Goal: Communication & Community: Answer question/provide support

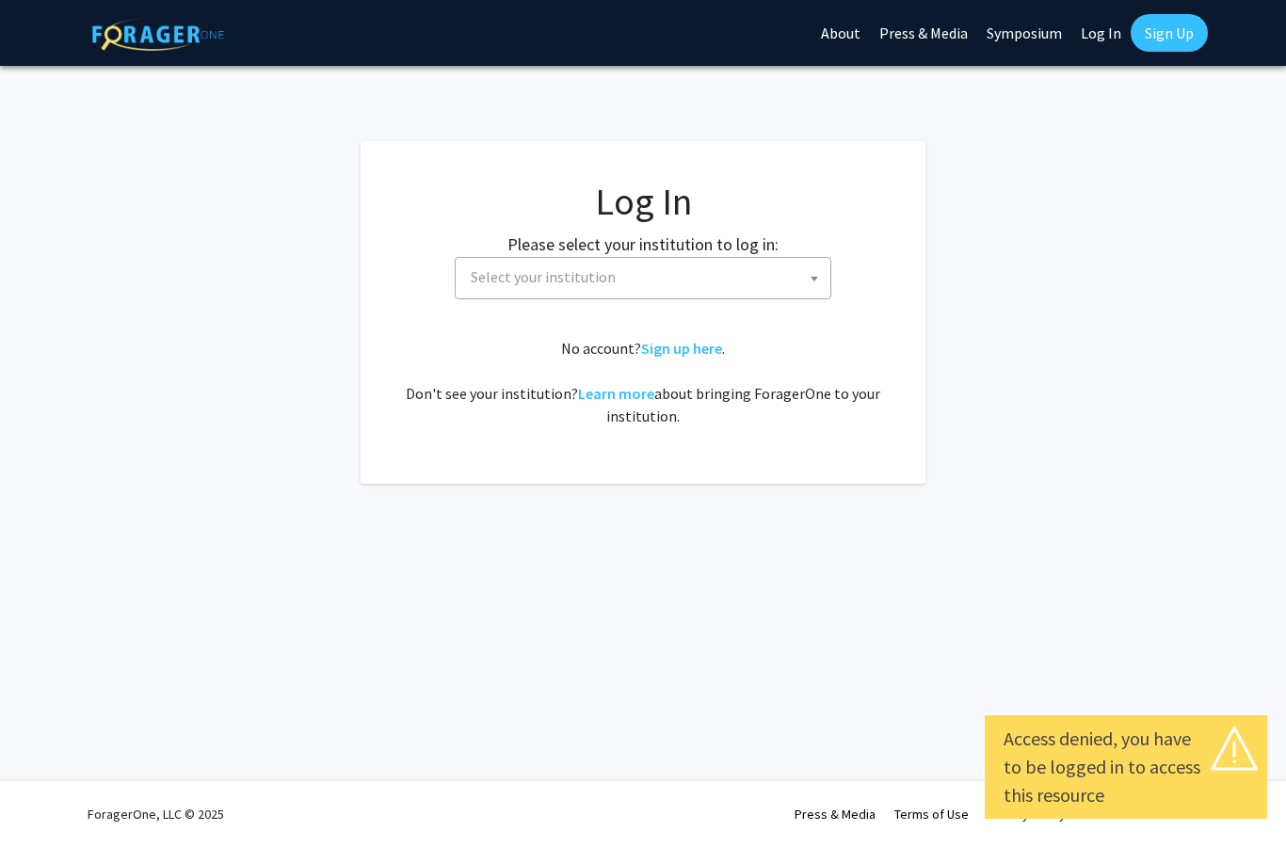
click at [684, 287] on span "Select your institution" at bounding box center [646, 277] width 367 height 39
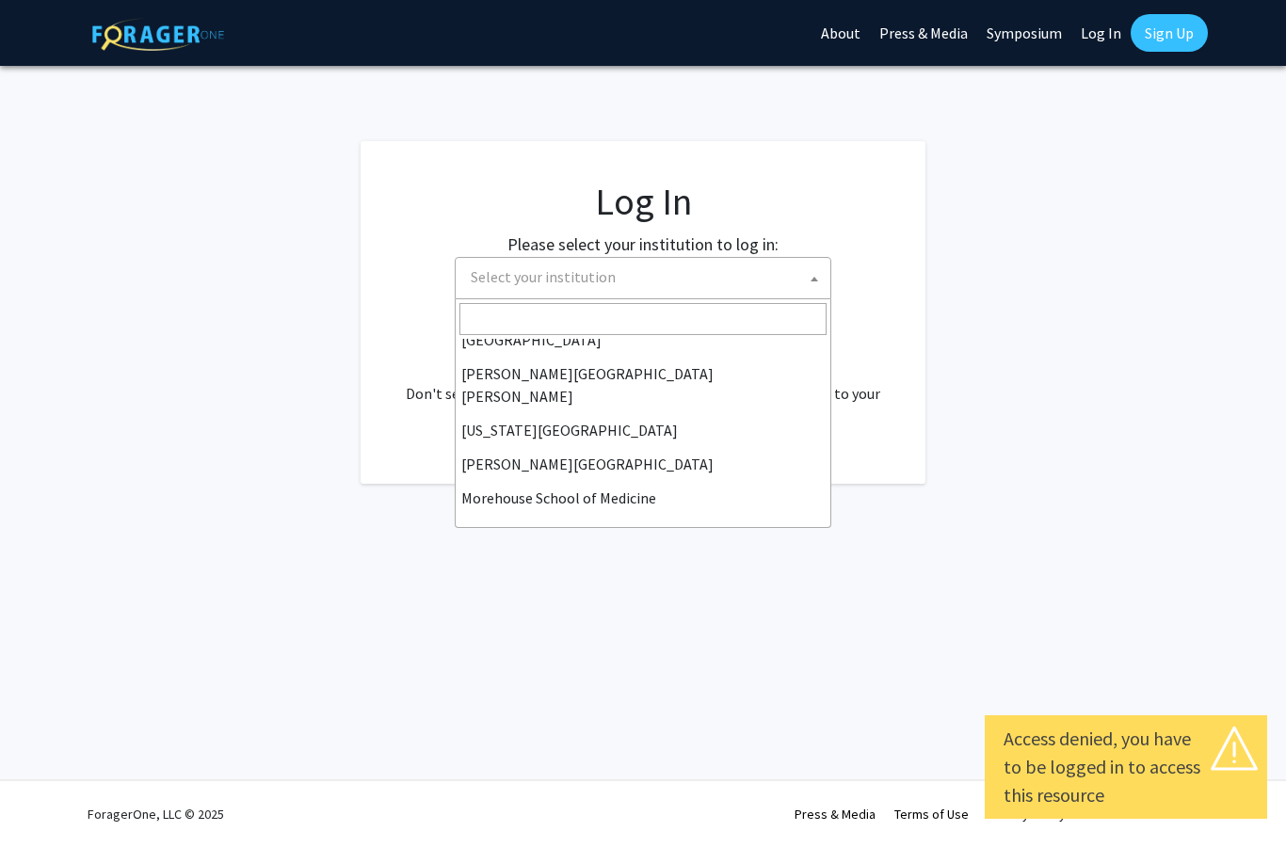
scroll to position [353, 0]
select select "1"
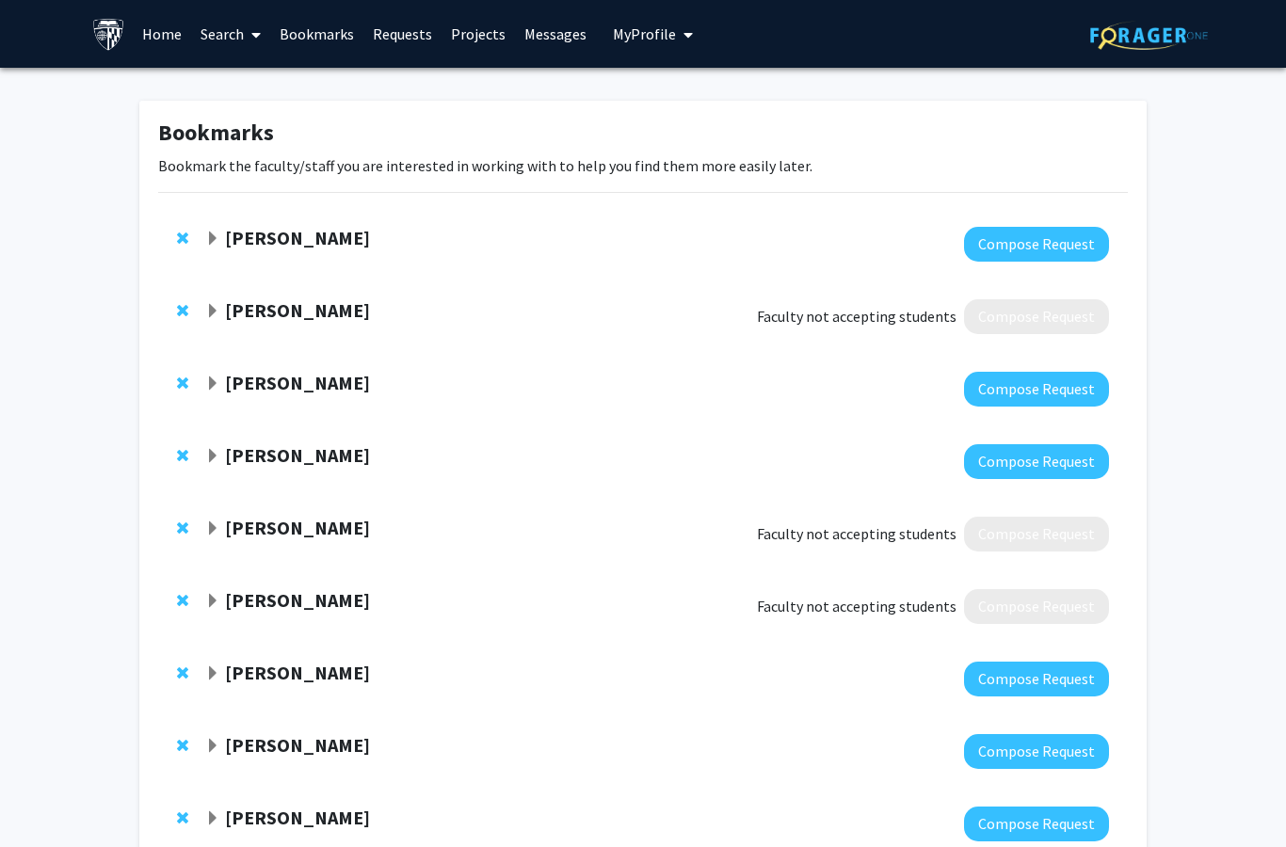
click at [565, 31] on link "Messages" at bounding box center [555, 34] width 81 height 66
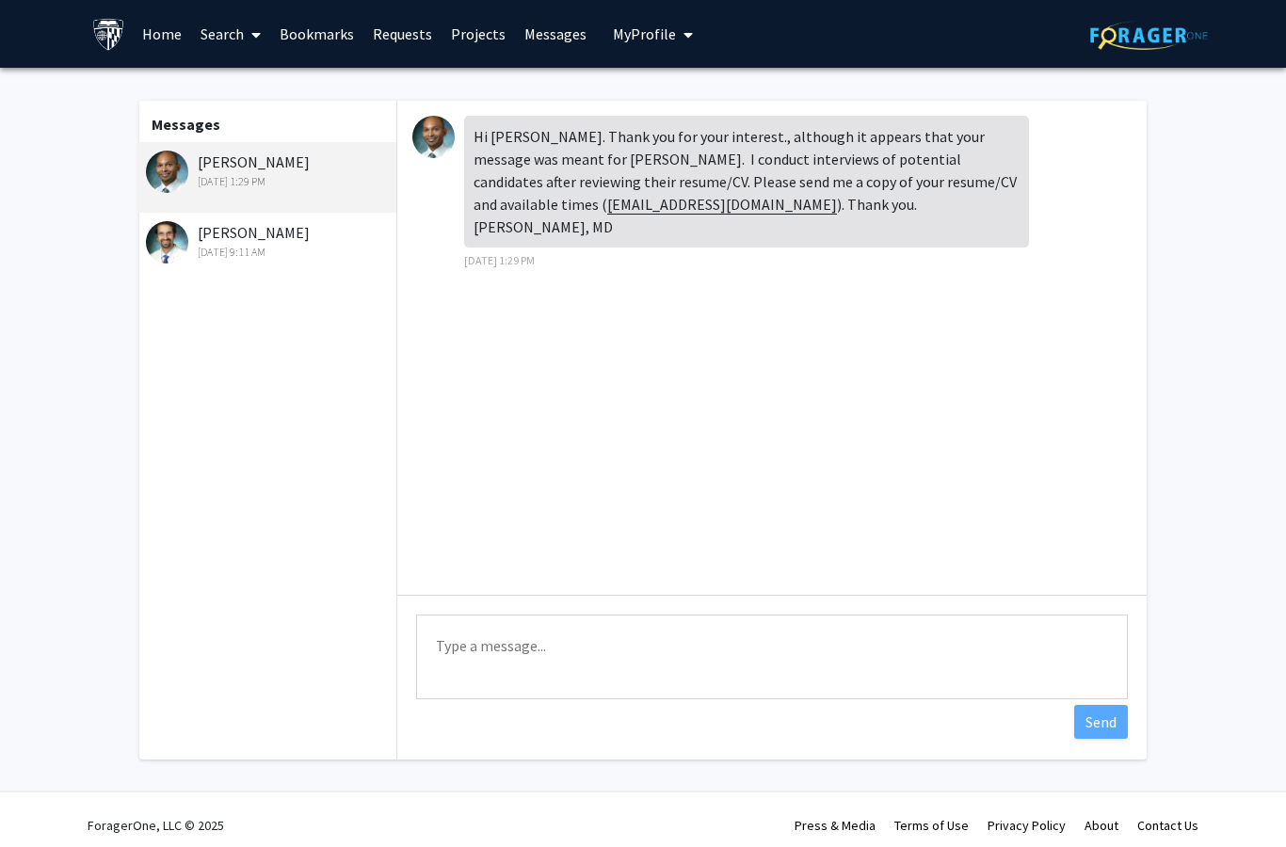
click at [307, 173] on div "[DATE] 1:29 PM" at bounding box center [269, 181] width 246 height 17
click at [440, 147] on img at bounding box center [433, 137] width 42 height 42
click at [442, 141] on img at bounding box center [433, 137] width 42 height 42
click at [441, 136] on img at bounding box center [433, 137] width 42 height 42
click at [438, 142] on img at bounding box center [433, 137] width 42 height 42
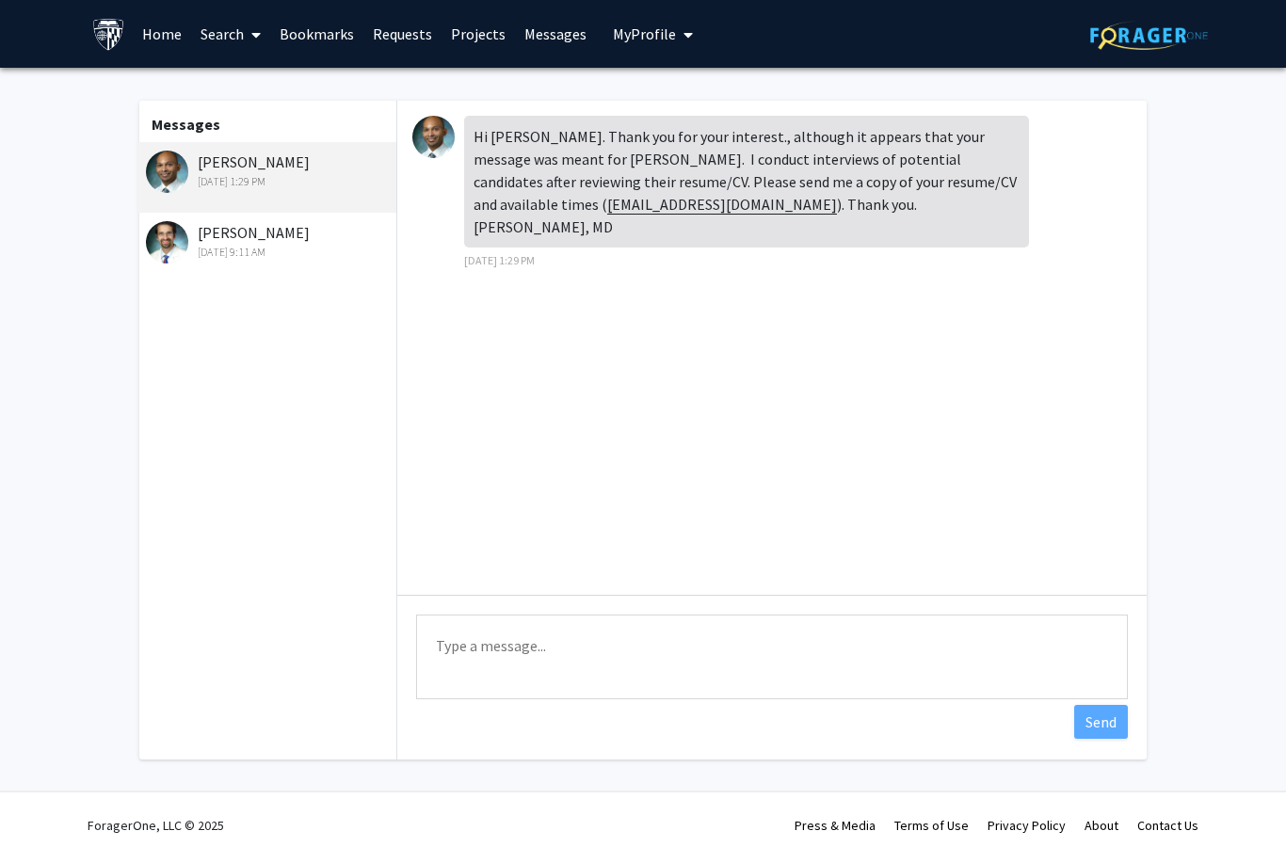
click at [442, 138] on img at bounding box center [433, 137] width 42 height 42
click at [180, 168] on img at bounding box center [167, 172] width 42 height 42
click at [313, 41] on link "Bookmarks" at bounding box center [316, 34] width 93 height 66
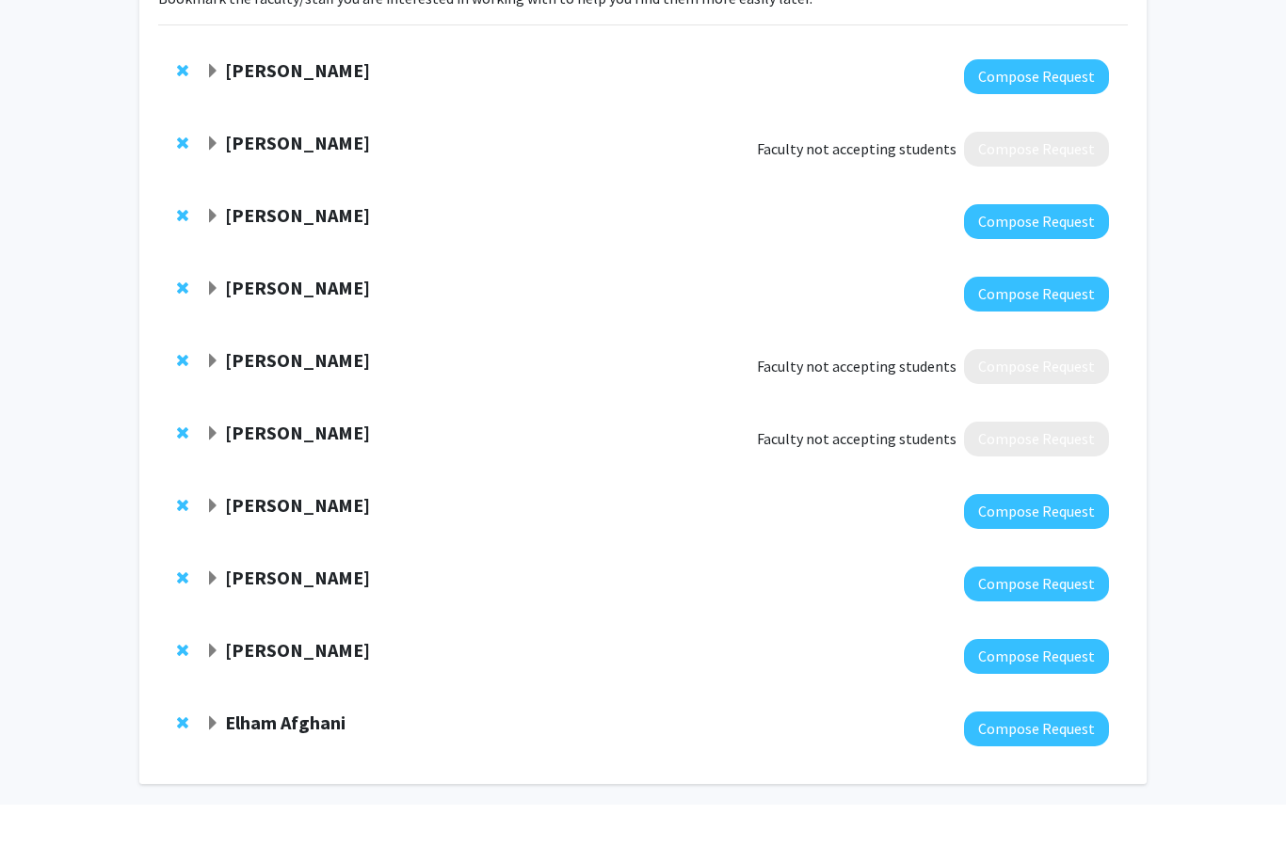
scroll to position [125, 0]
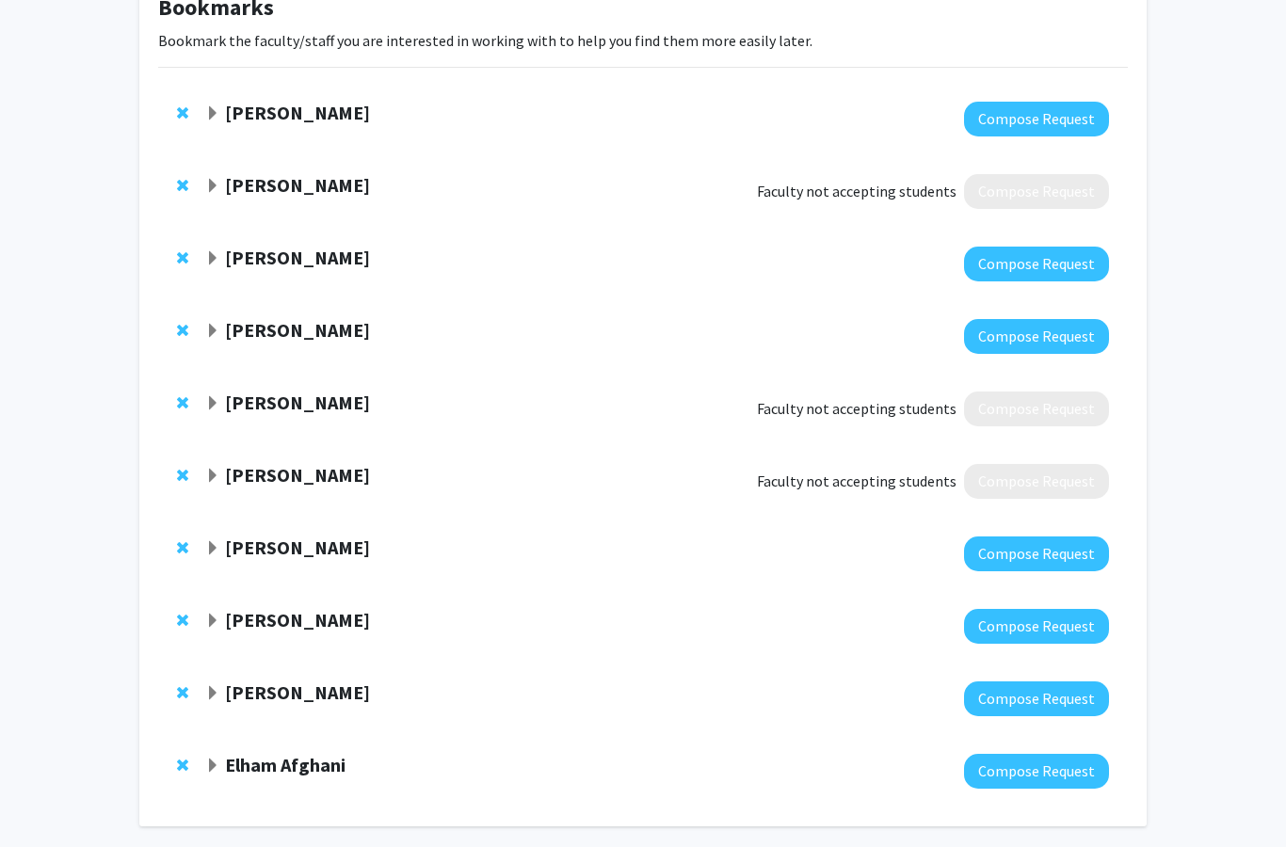
click at [275, 697] on strong "[PERSON_NAME]" at bounding box center [297, 693] width 145 height 24
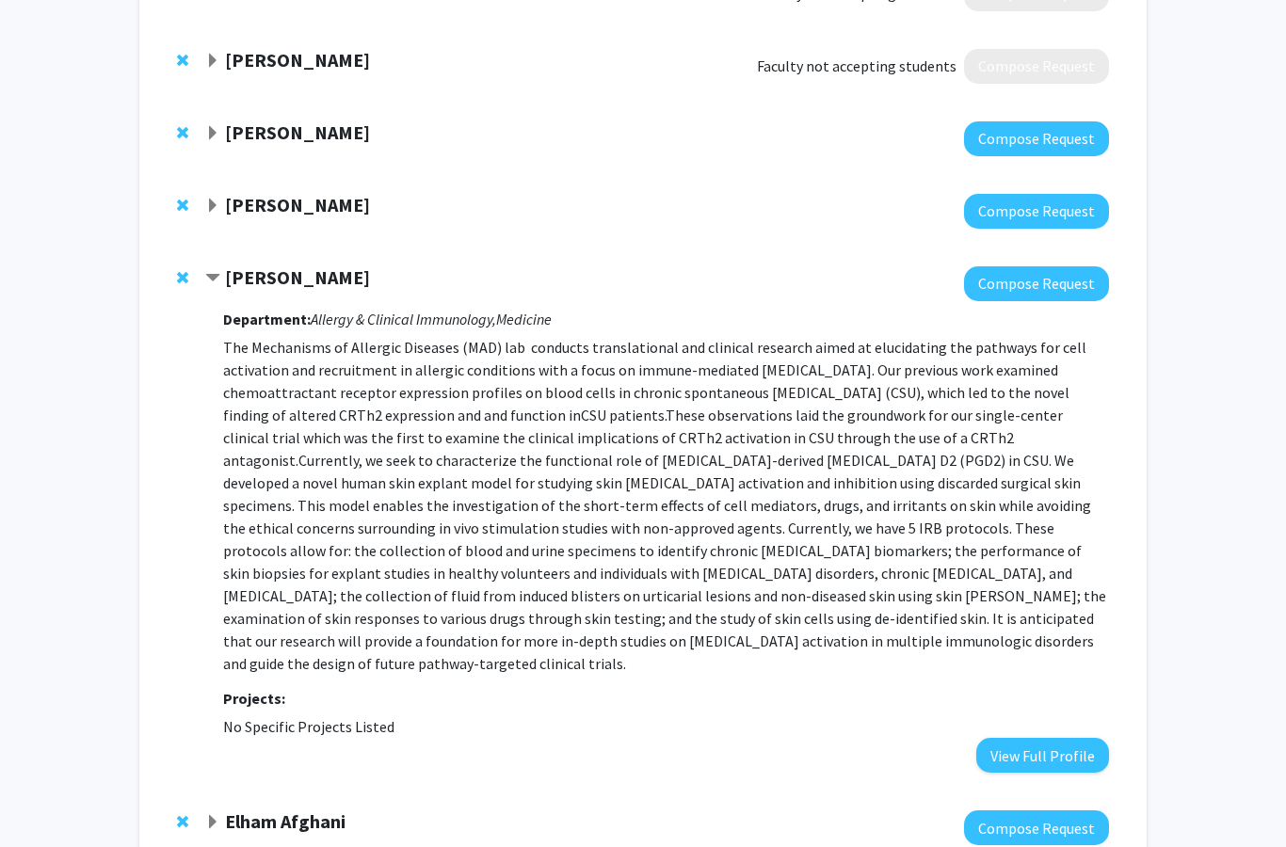
scroll to position [540, 0]
click at [1048, 738] on button "View Full Profile" at bounding box center [1042, 755] width 133 height 35
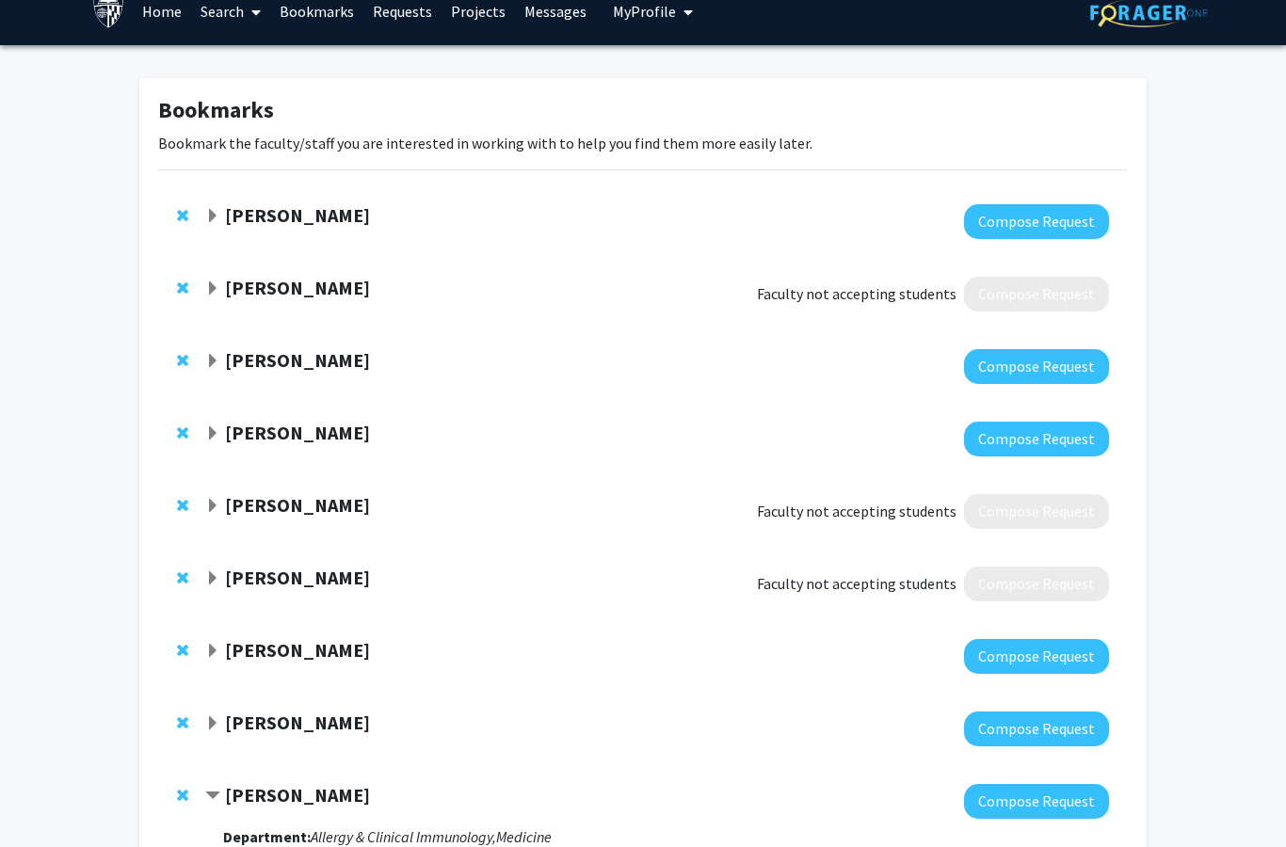
scroll to position [0, 0]
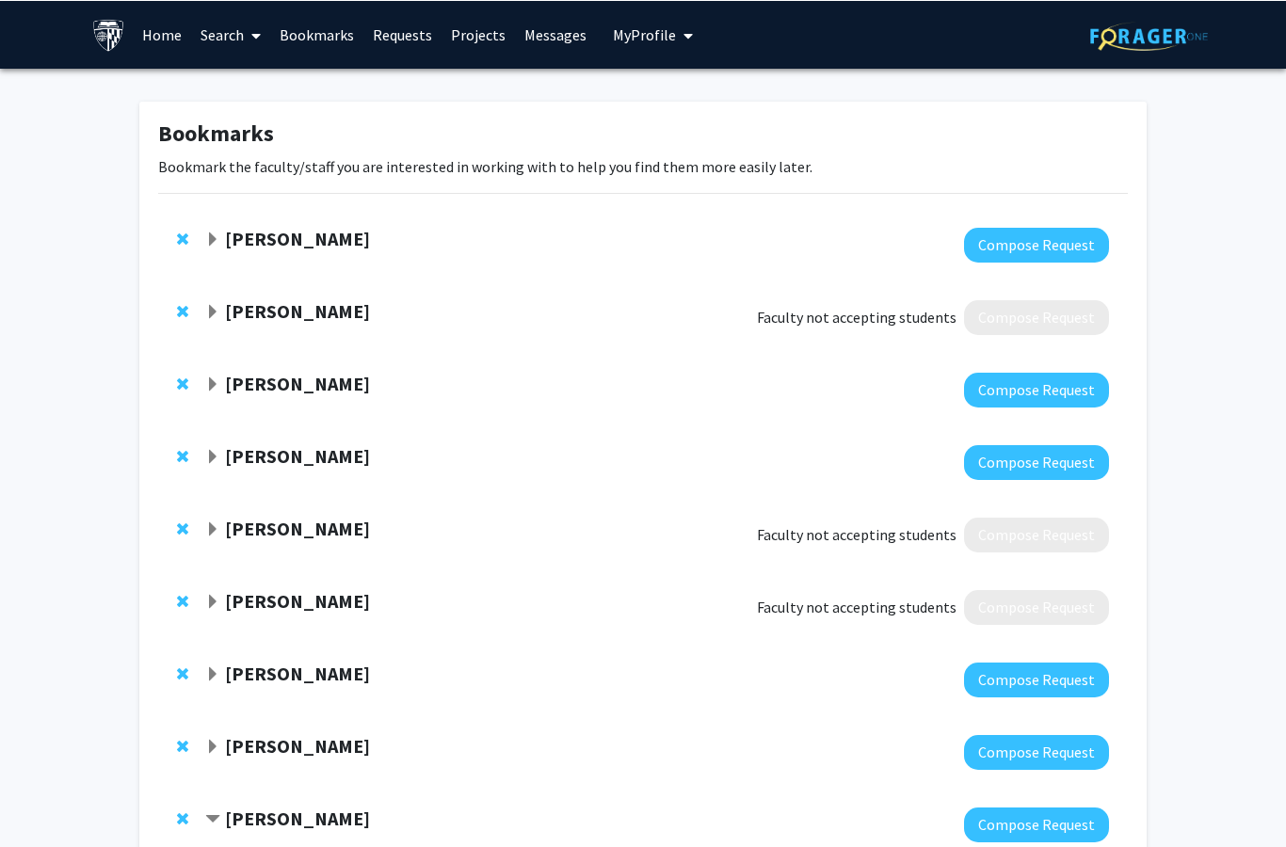
click at [676, 31] on span "My profile dropdown to access profile and logout" at bounding box center [684, 35] width 17 height 66
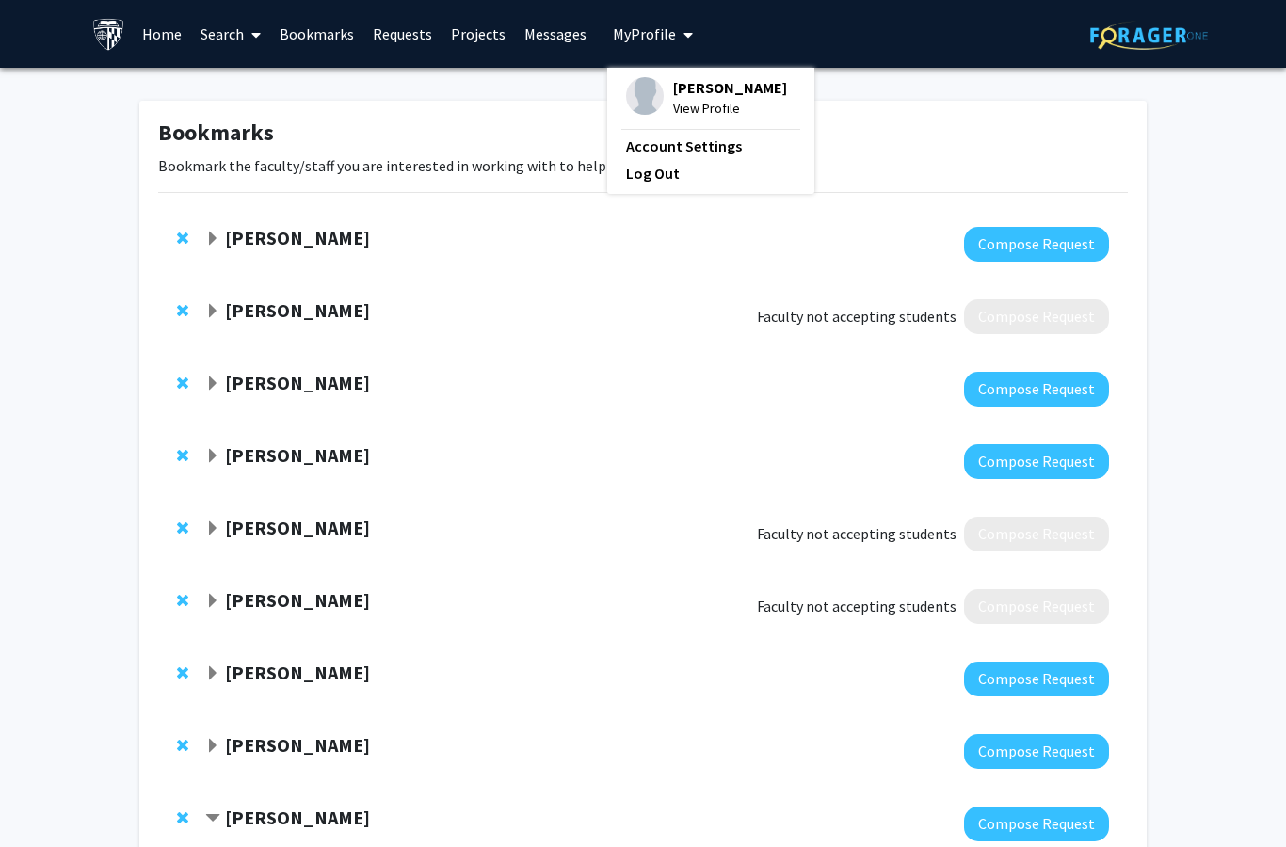
click at [651, 175] on link "Log Out" at bounding box center [710, 173] width 169 height 23
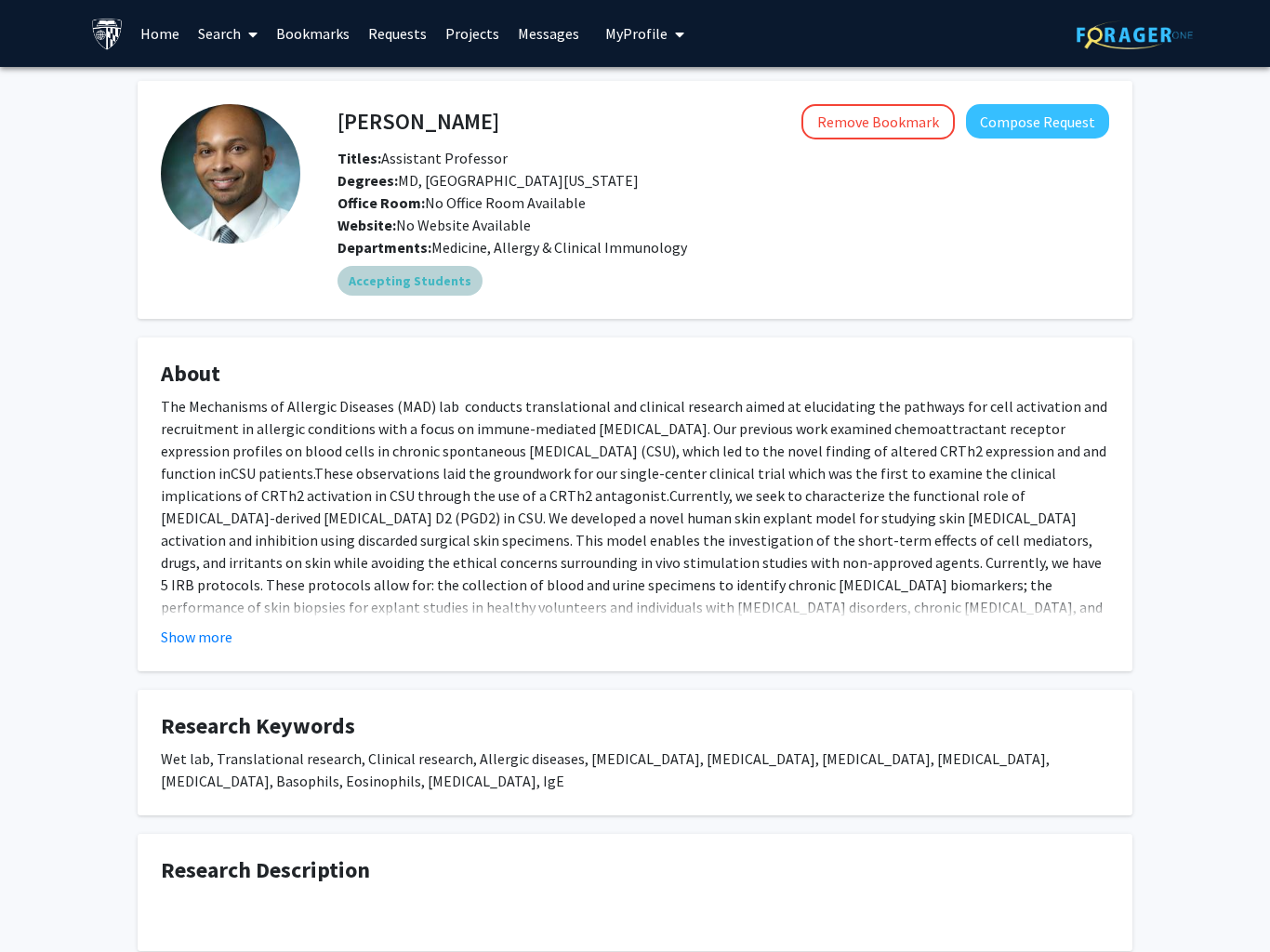
click at [441, 284] on mat-chip "Accepting Students" at bounding box center [410, 280] width 145 height 30
click at [587, 346] on fg-card "About The Mechanisms of Allergic Diseases (MAD) lab conducts translational and …" at bounding box center [634, 505] width 994 height 334
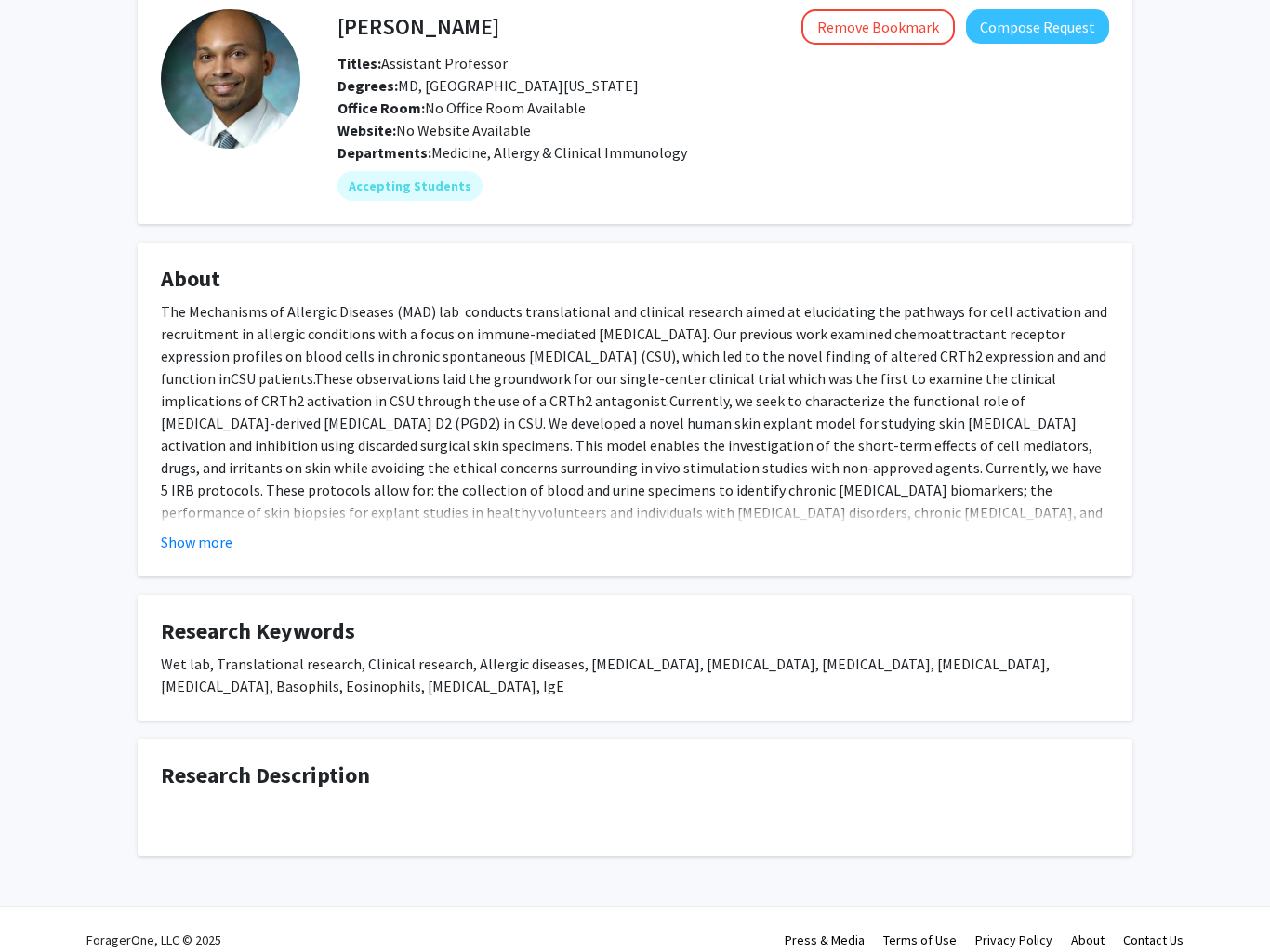
scroll to position [94, 0]
click at [355, 59] on b "Titles:" at bounding box center [359, 64] width 43 height 19
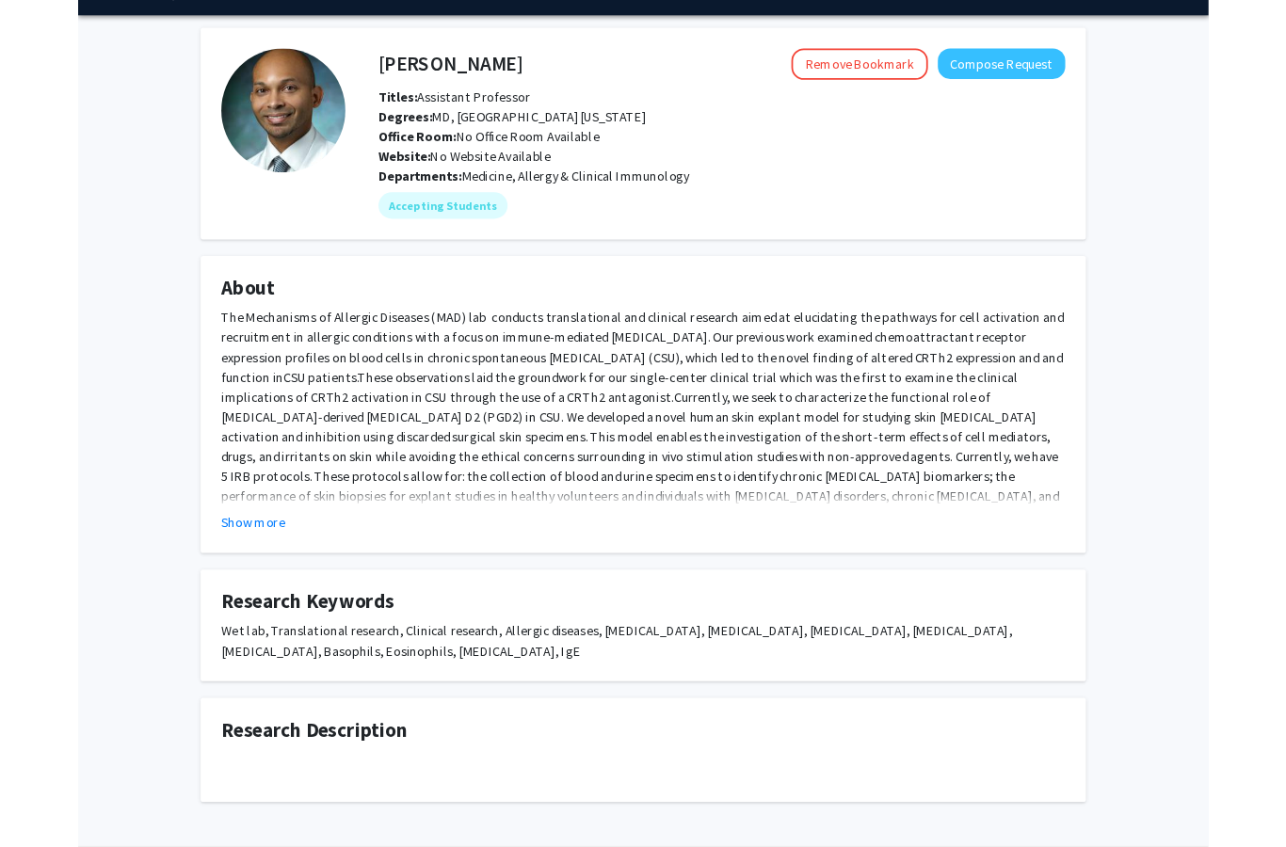
scroll to position [0, 0]
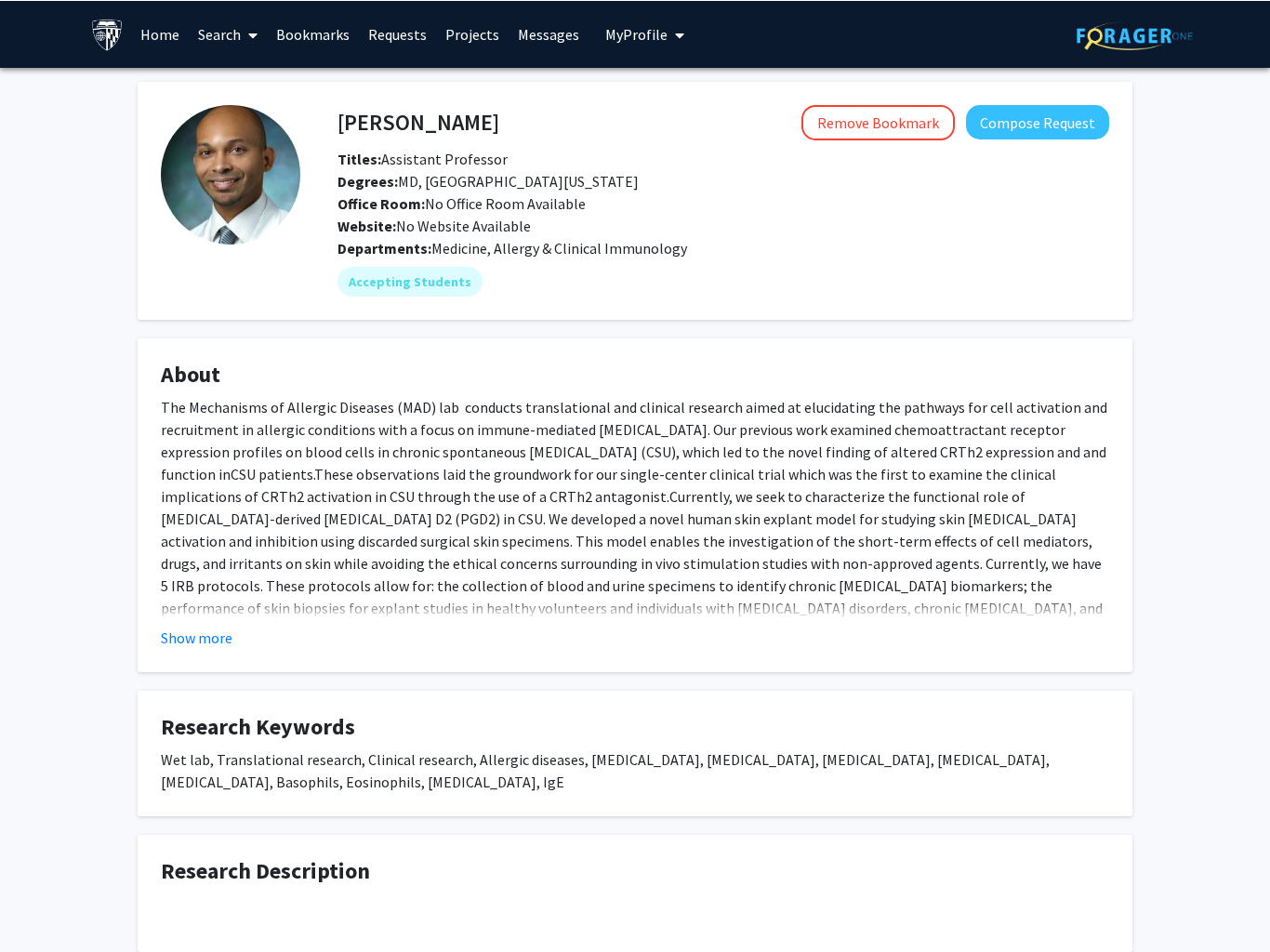
click at [240, 35] on link "Search" at bounding box center [227, 34] width 78 height 65
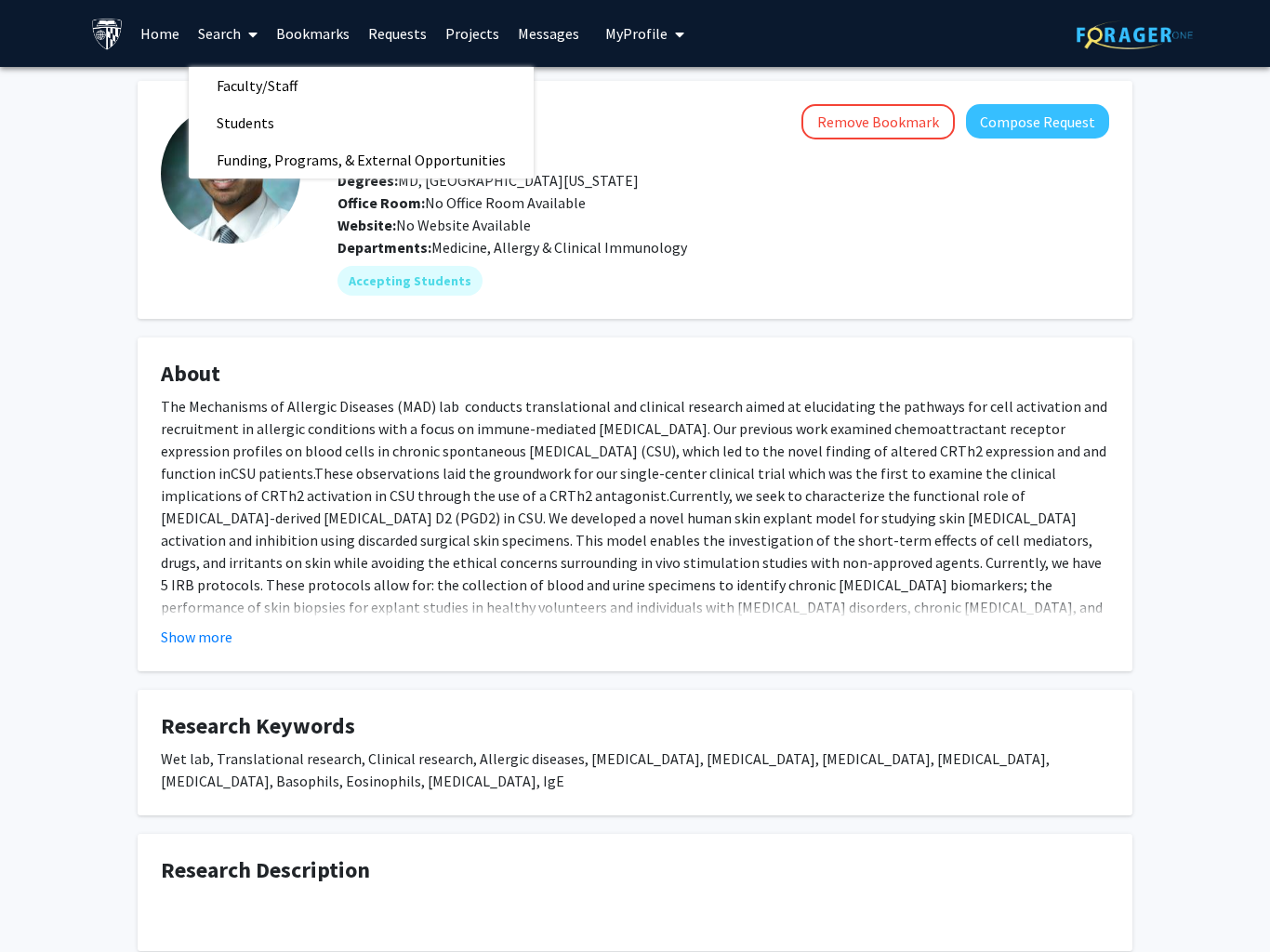
click at [361, 89] on link "Faculty/Staff" at bounding box center [360, 85] width 345 height 28
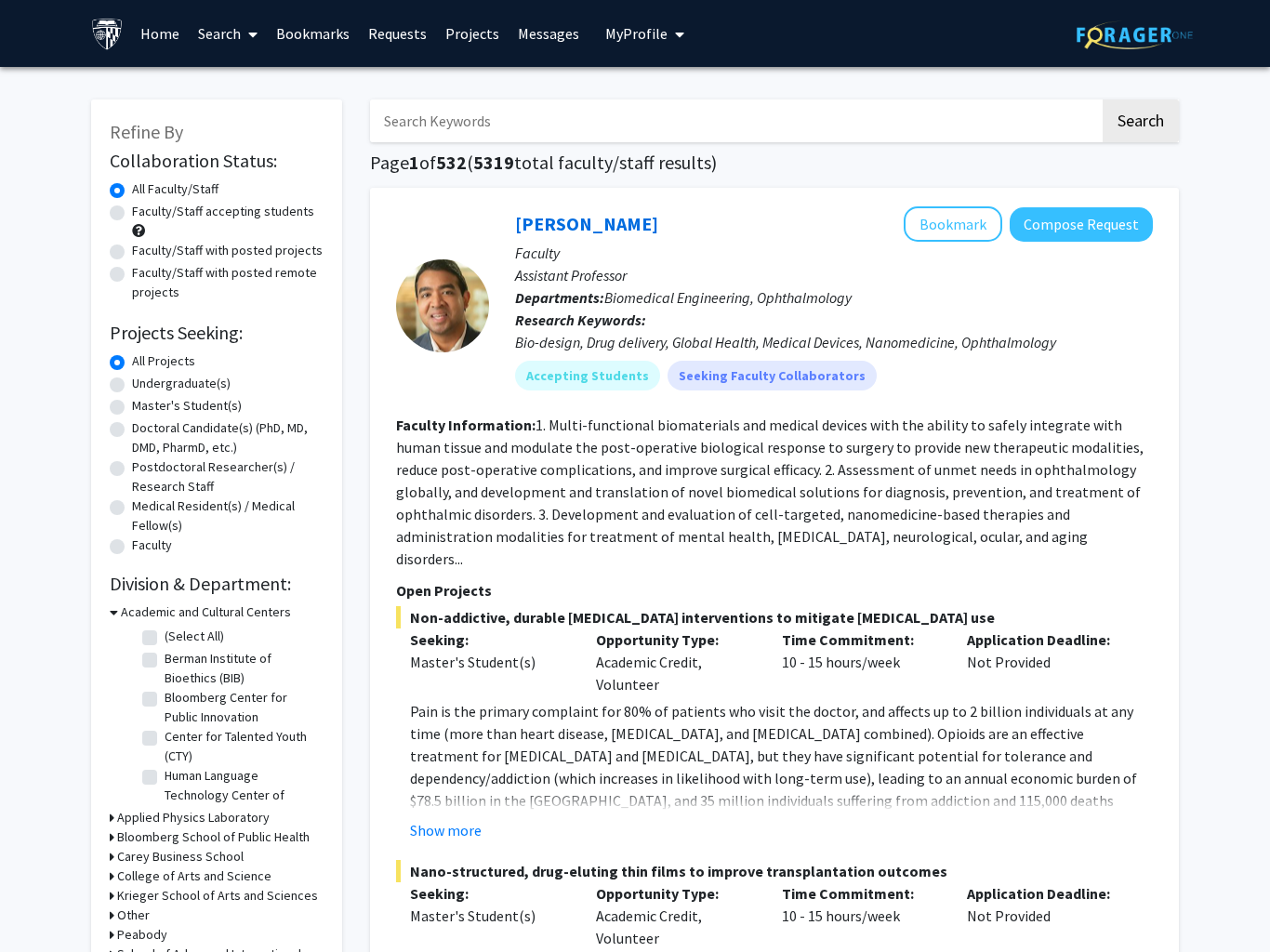
click at [721, 107] on input "Search Keywords" at bounding box center [735, 120] width 730 height 42
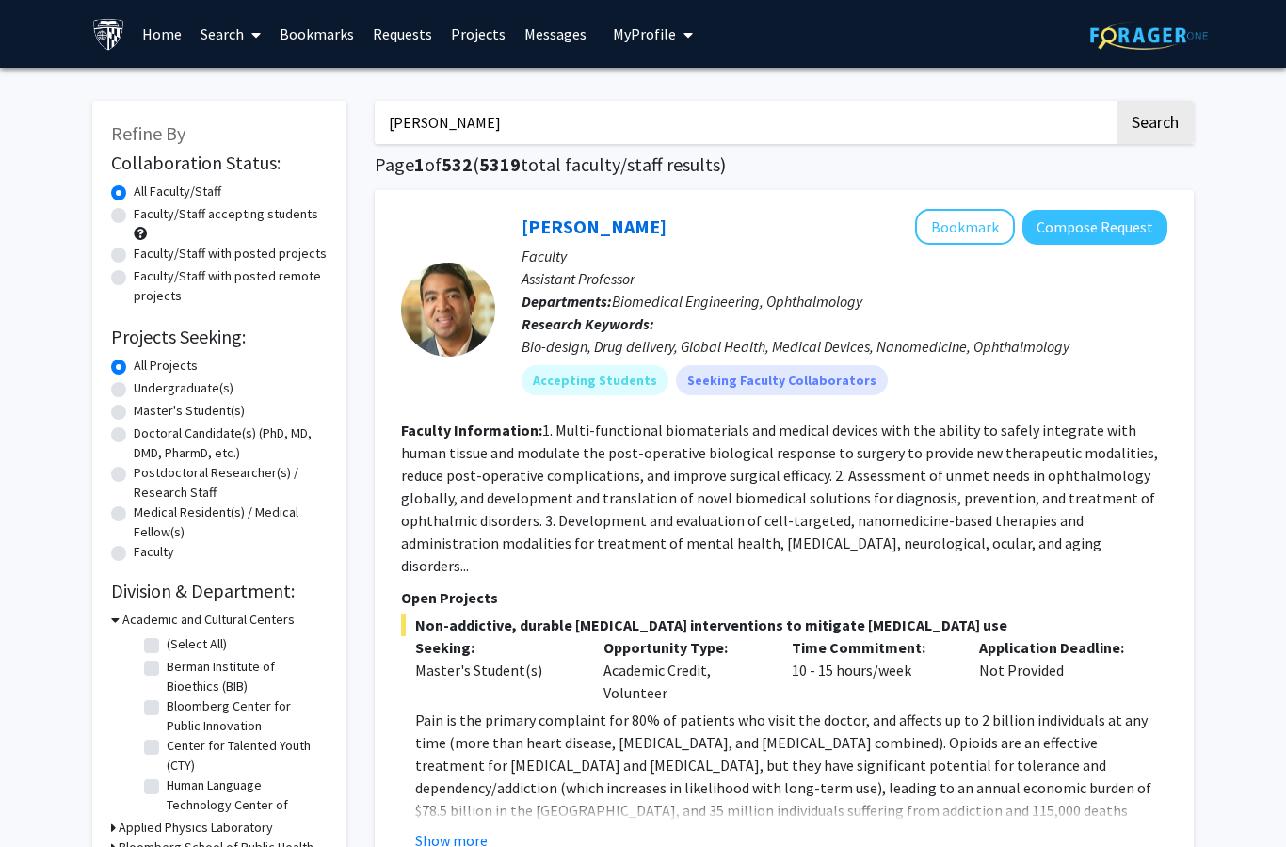
click at [1154, 120] on button "Search" at bounding box center [1154, 122] width 77 height 43
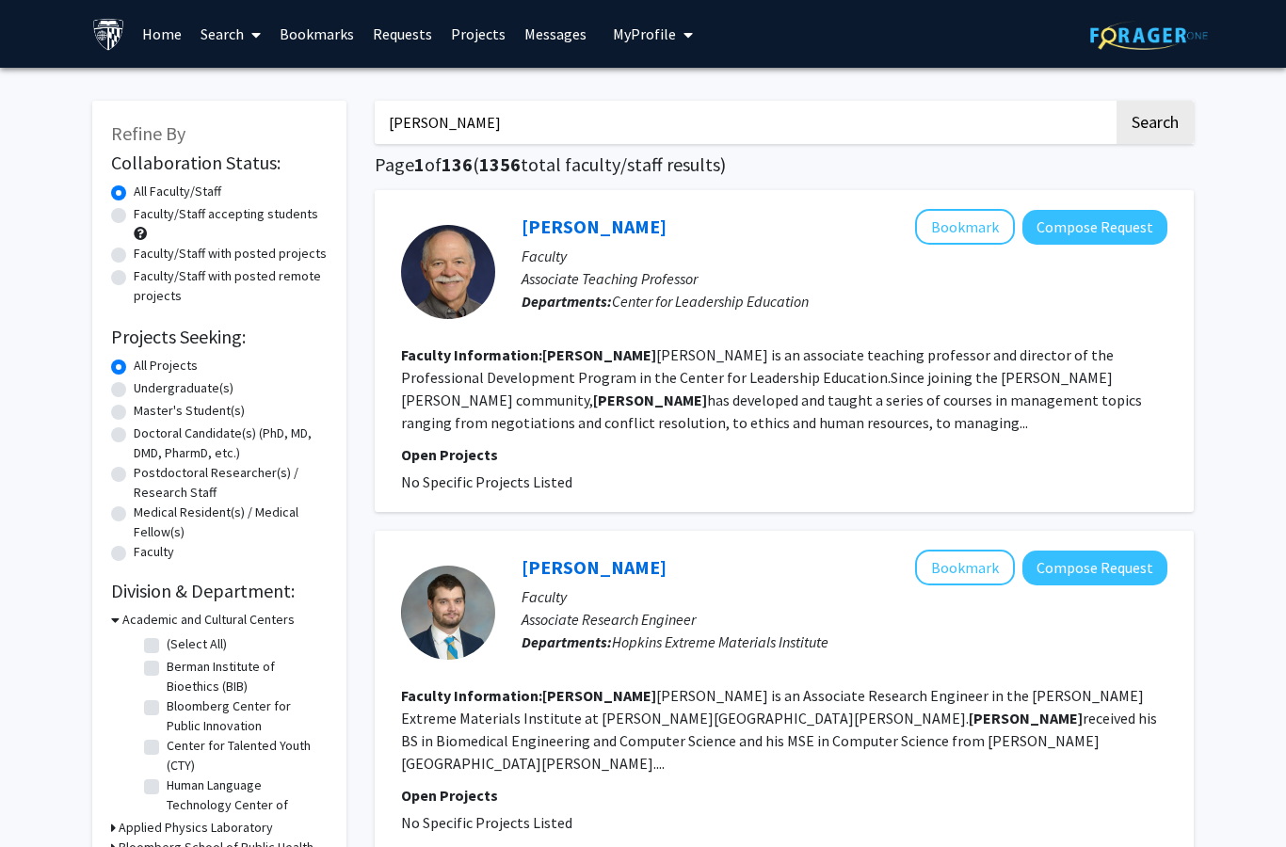
click at [754, 109] on input "Eric" at bounding box center [744, 122] width 739 height 43
click at [769, 113] on input "Eric" at bounding box center [744, 122] width 739 height 43
type input "[PERSON_NAME]"
click at [1154, 120] on button "Search" at bounding box center [1154, 122] width 77 height 43
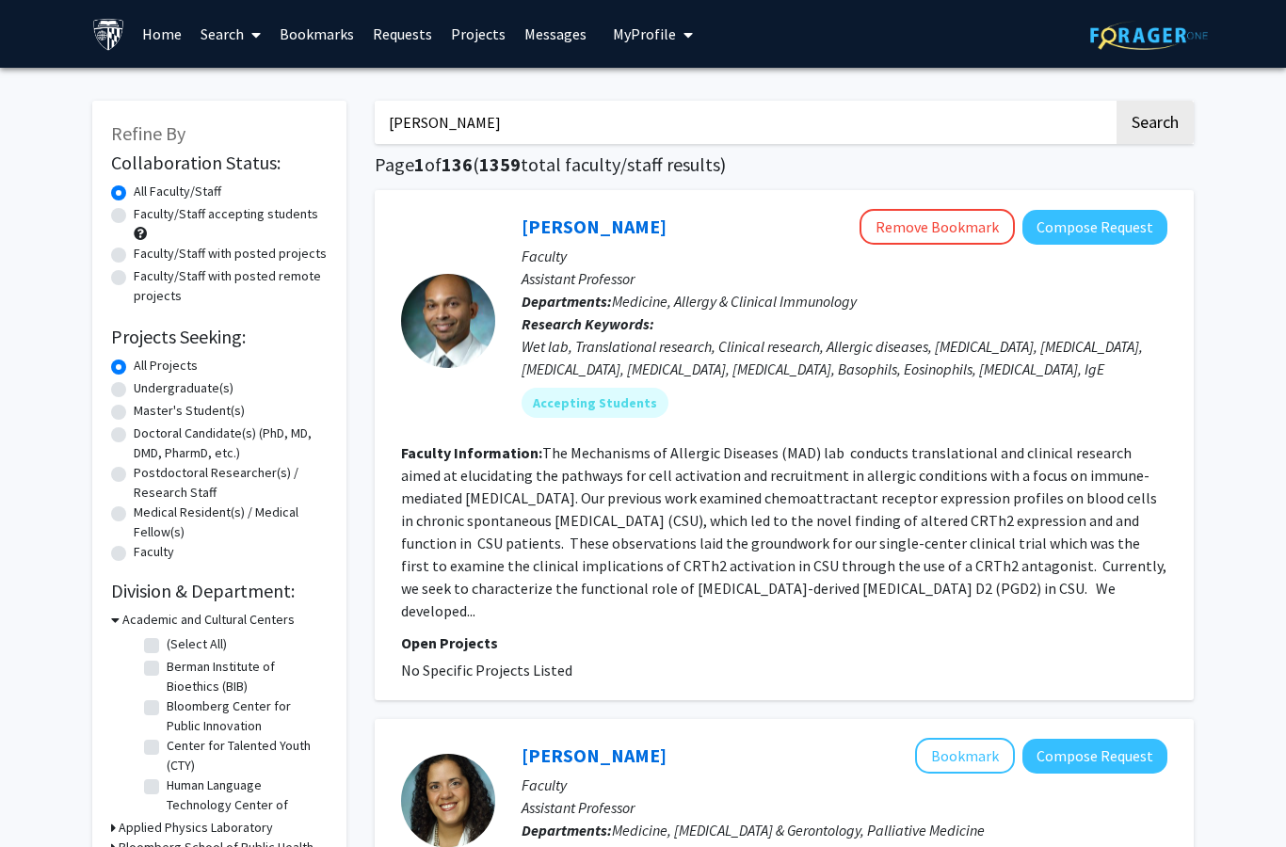
click at [702, 501] on fg-read-more "The Mechanisms of Allergic Diseases (MAD) lab conducts translational and clinic…" at bounding box center [783, 531] width 765 height 177
click at [732, 472] on fg-read-more "The Mechanisms of Allergic Diseases (MAD) lab conducts translational and clinic…" at bounding box center [783, 531] width 765 height 177
click at [731, 474] on fg-read-more "The Mechanisms of Allergic Diseases (MAD) lab conducts translational and clinic…" at bounding box center [783, 531] width 765 height 177
click at [734, 472] on fg-read-more "The Mechanisms of Allergic Diseases (MAD) lab conducts translational and clinic…" at bounding box center [783, 531] width 765 height 177
click at [599, 229] on link "[PERSON_NAME]" at bounding box center [593, 227] width 145 height 24
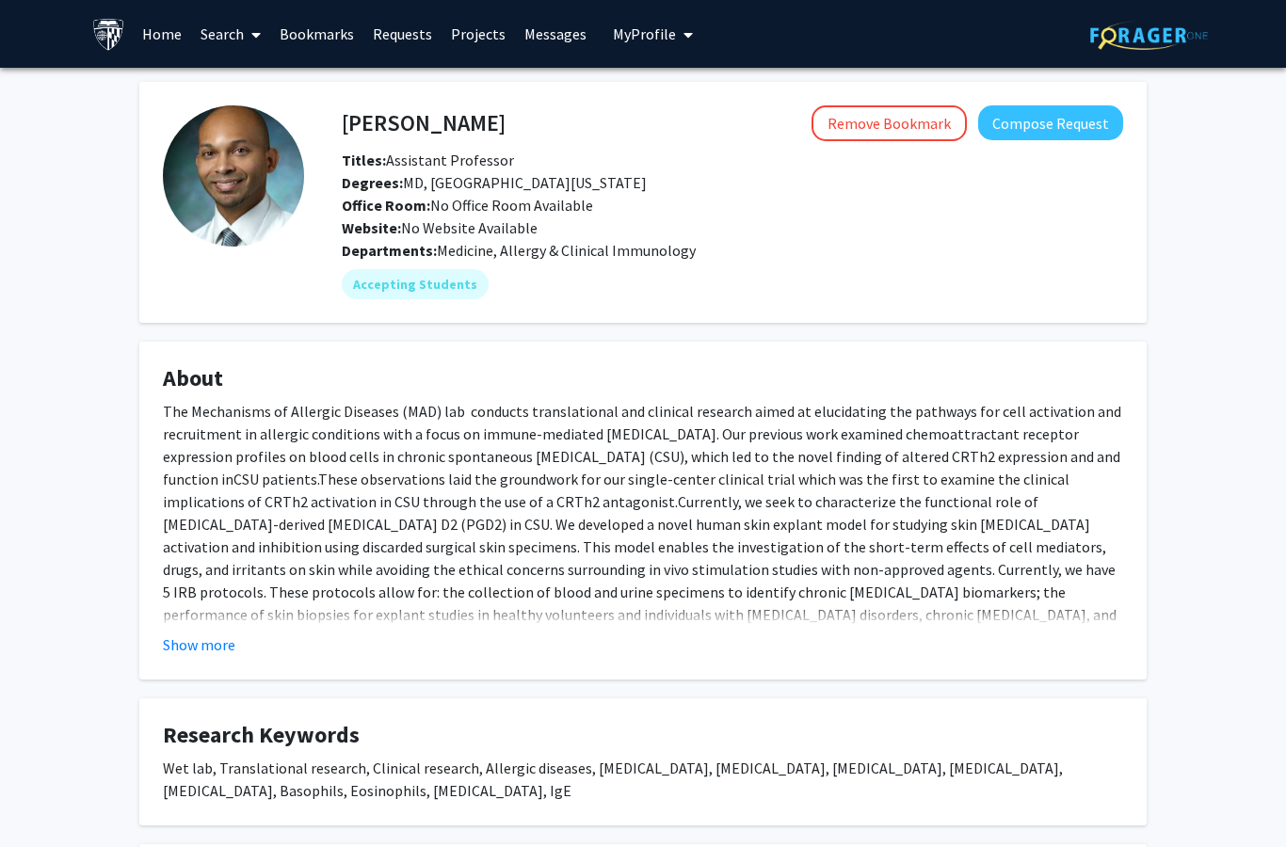
click at [665, 46] on button "My Profile" at bounding box center [652, 34] width 91 height 68
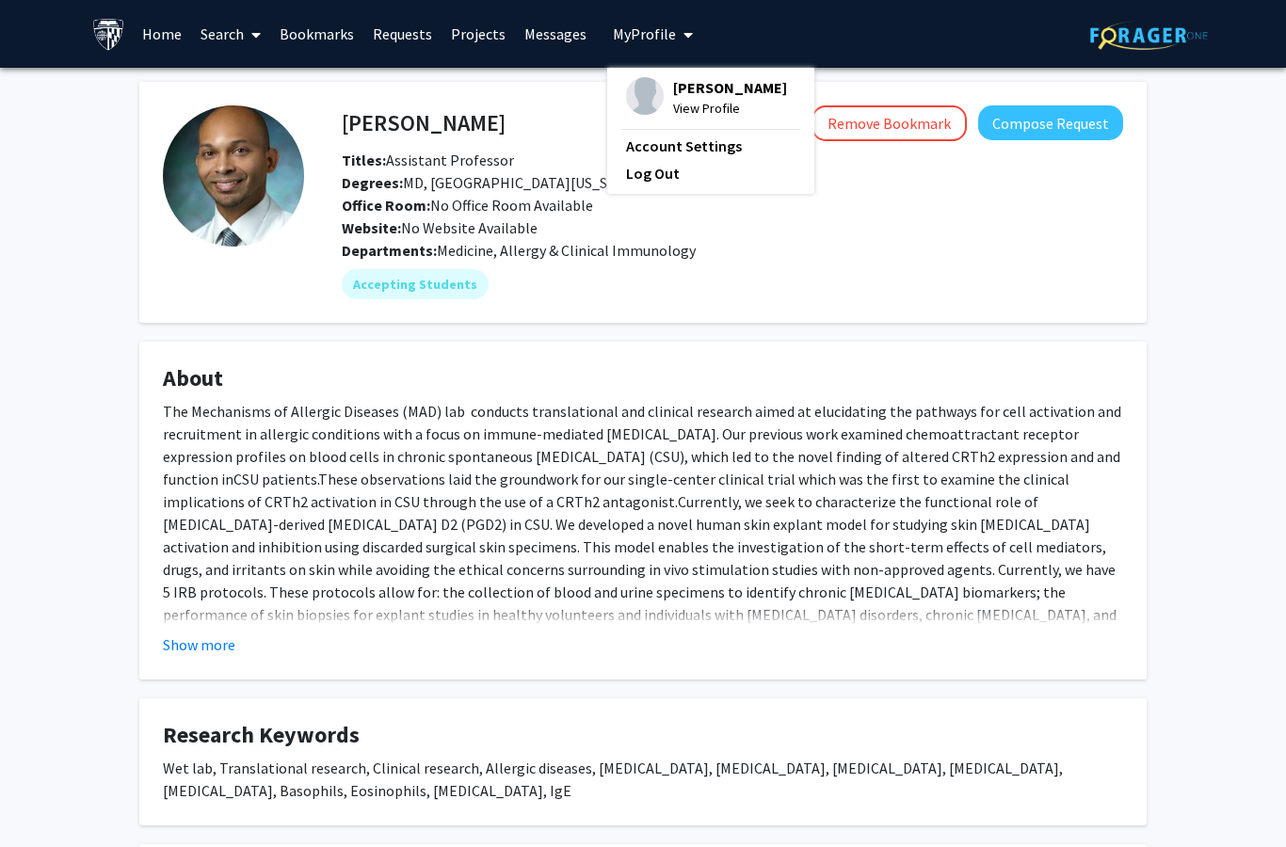
click at [664, 169] on link "Log Out" at bounding box center [710, 173] width 169 height 23
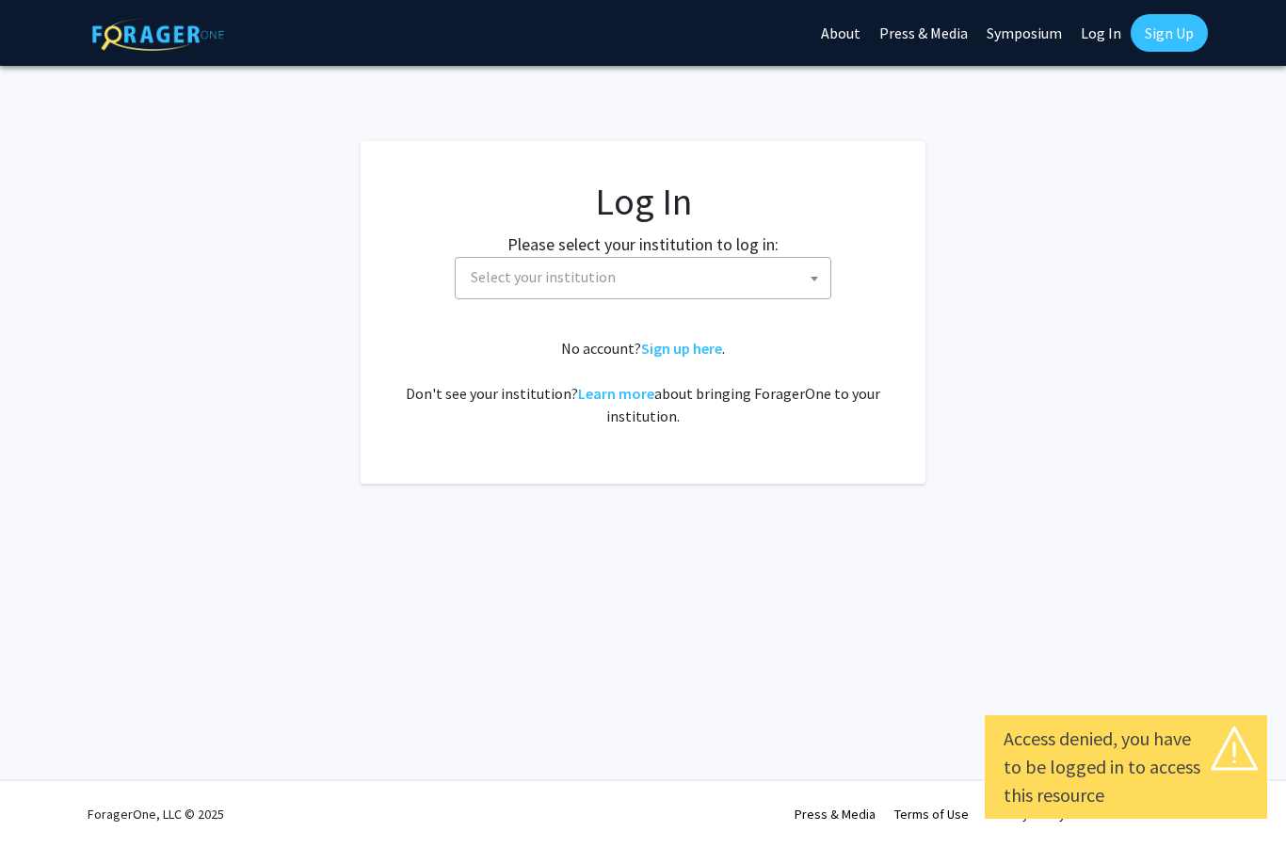
click at [779, 285] on span "Select your institution" at bounding box center [646, 277] width 367 height 39
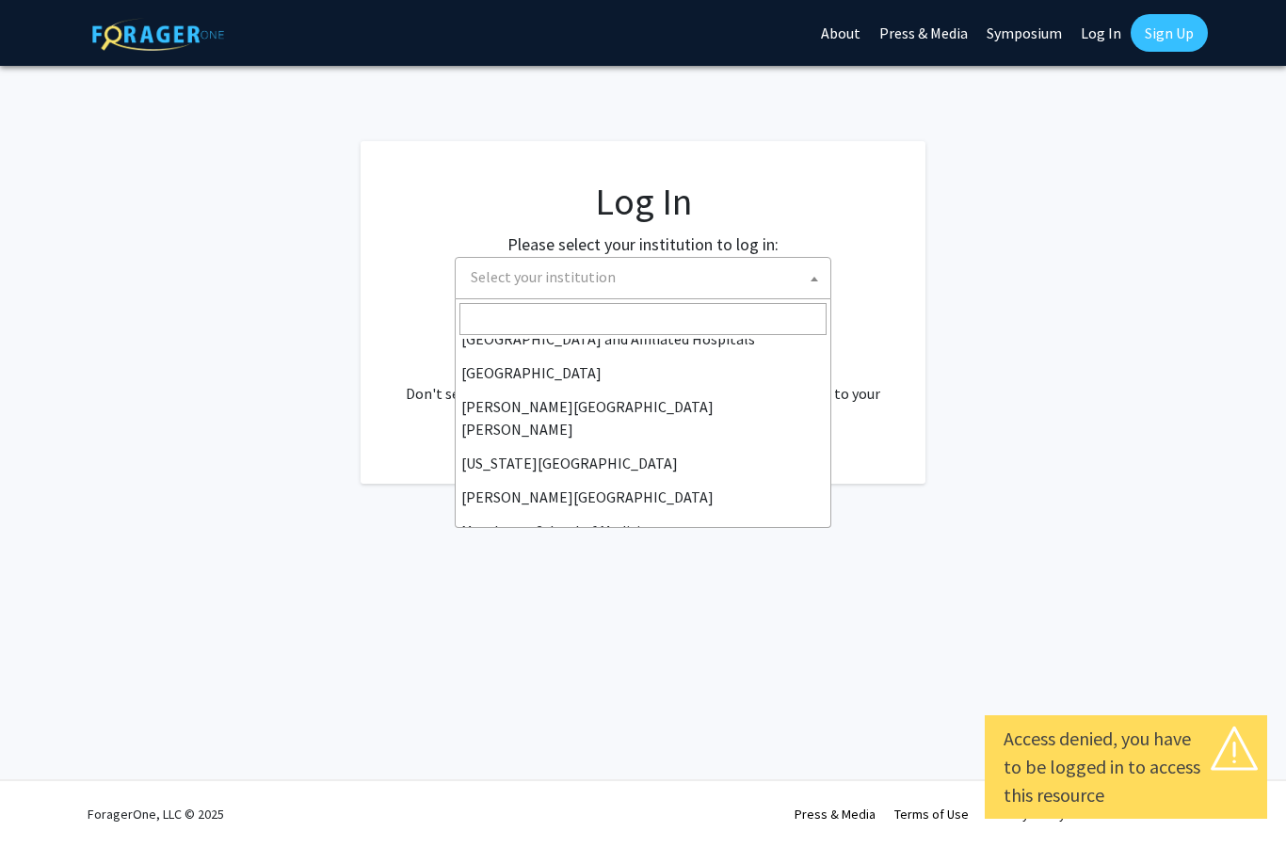
scroll to position [325, 0]
select select "1"
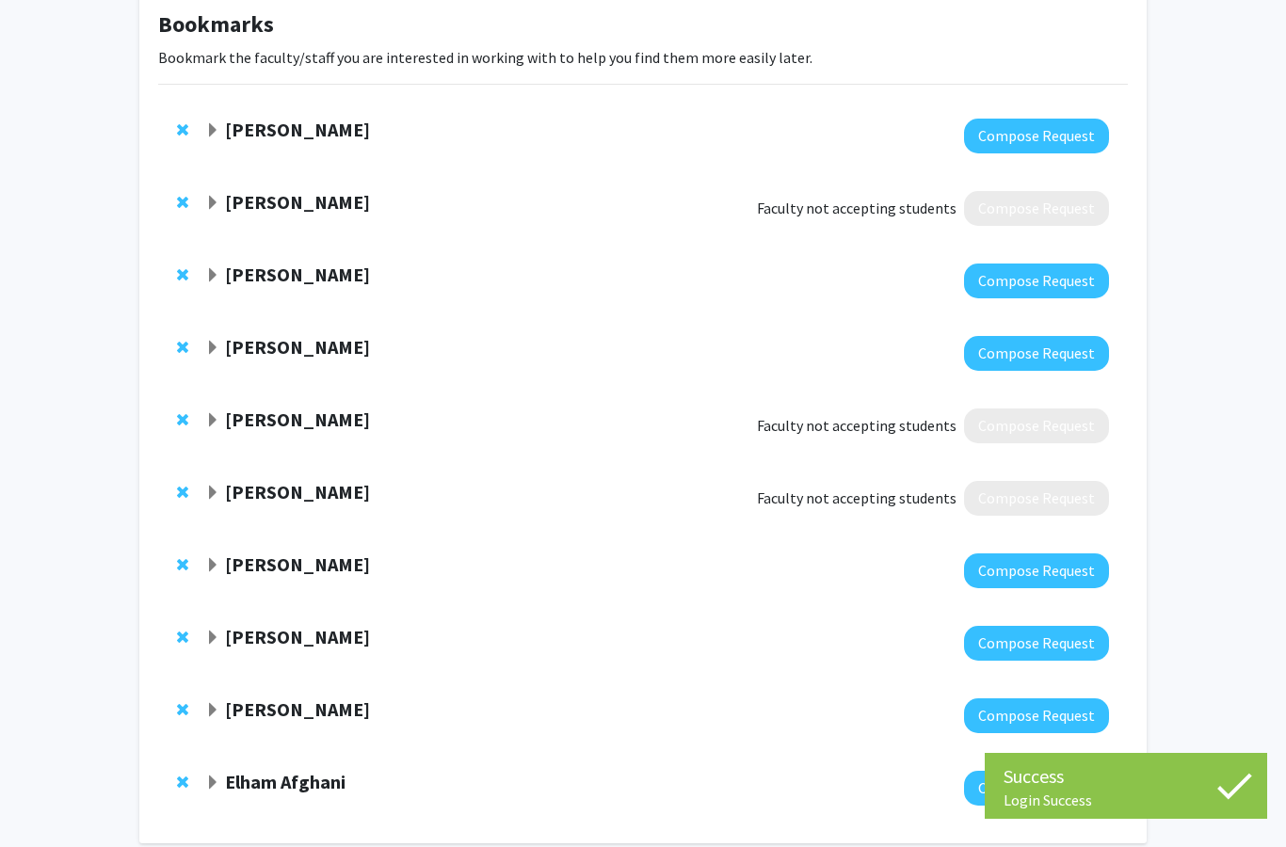
scroll to position [125, 0]
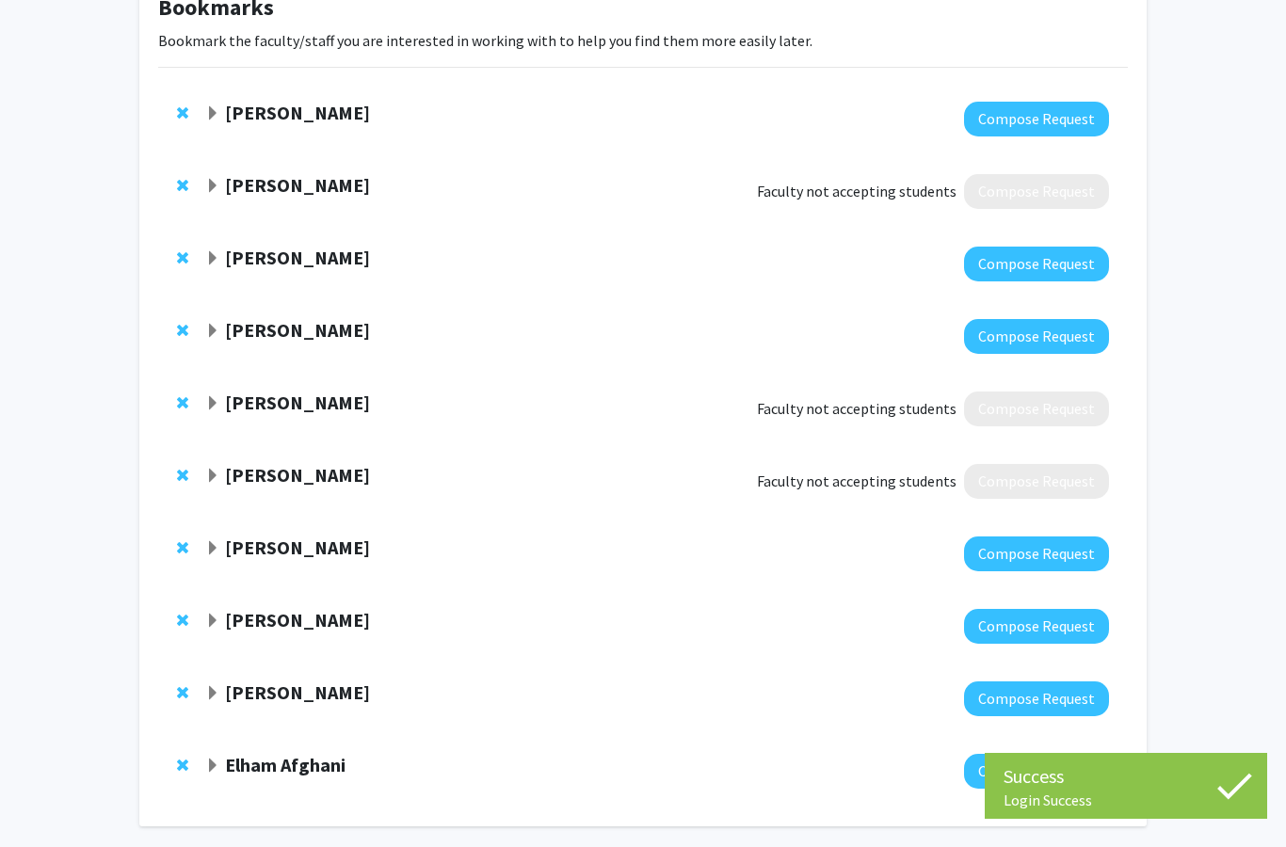
click at [1057, 710] on button "Compose Request" at bounding box center [1036, 698] width 145 height 35
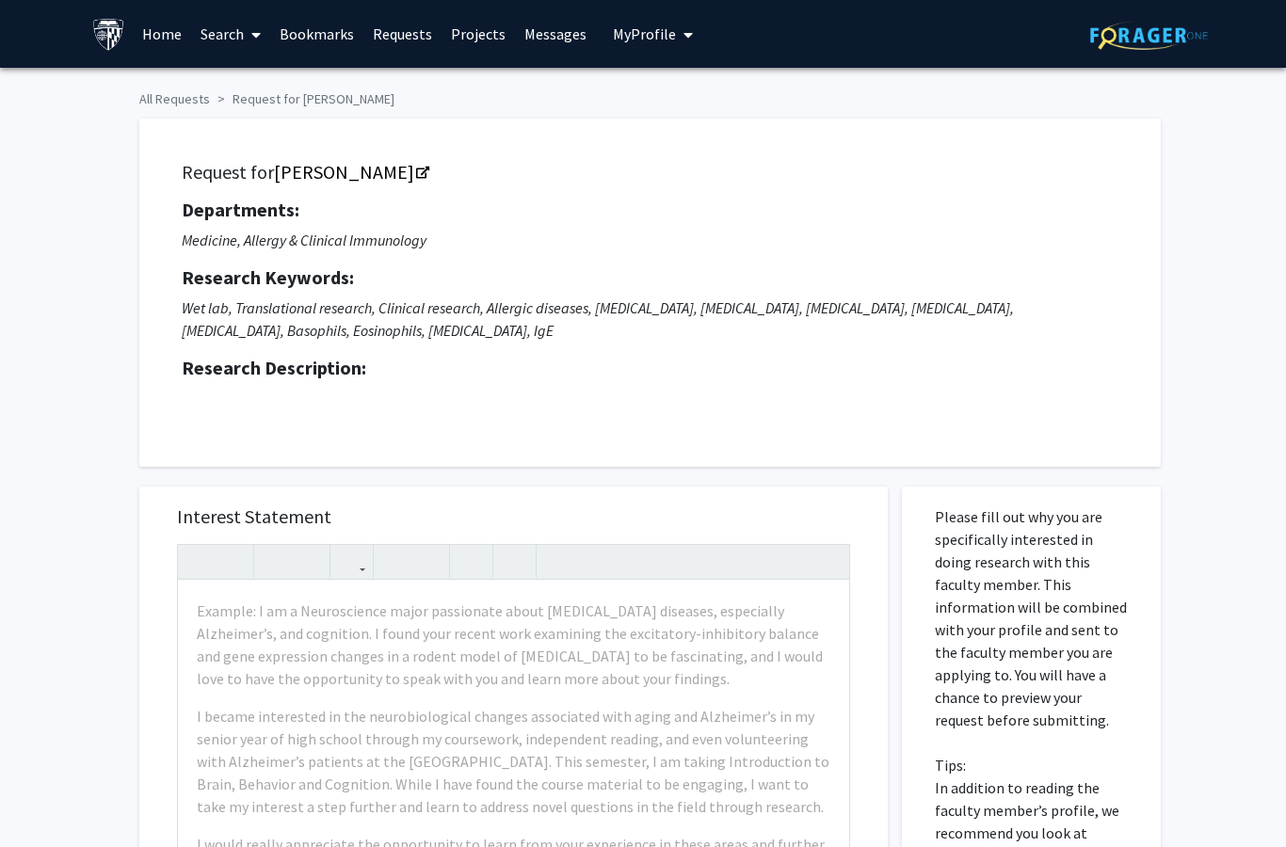
click at [547, 36] on link "Messages" at bounding box center [555, 34] width 81 height 66
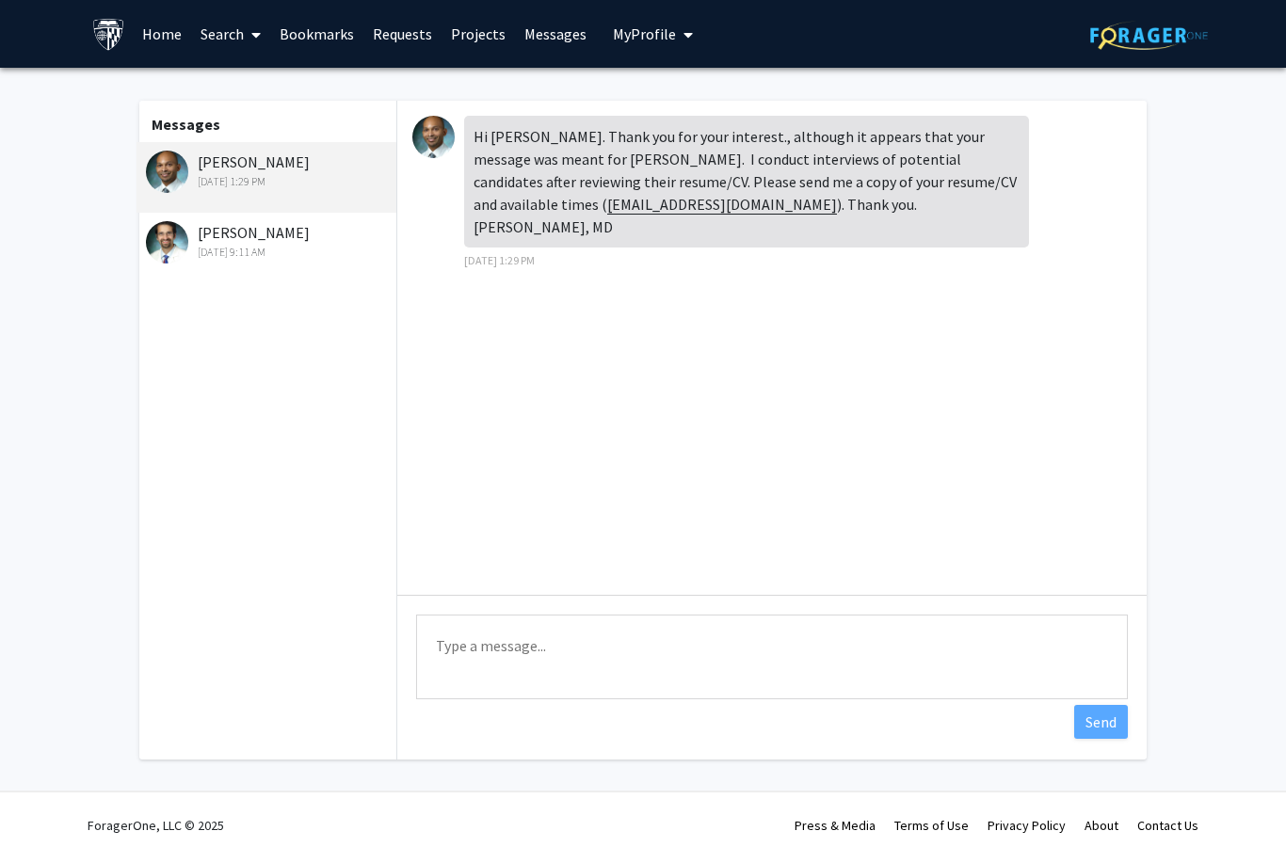
click at [697, 690] on textarea "Type a message" at bounding box center [772, 657] width 712 height 85
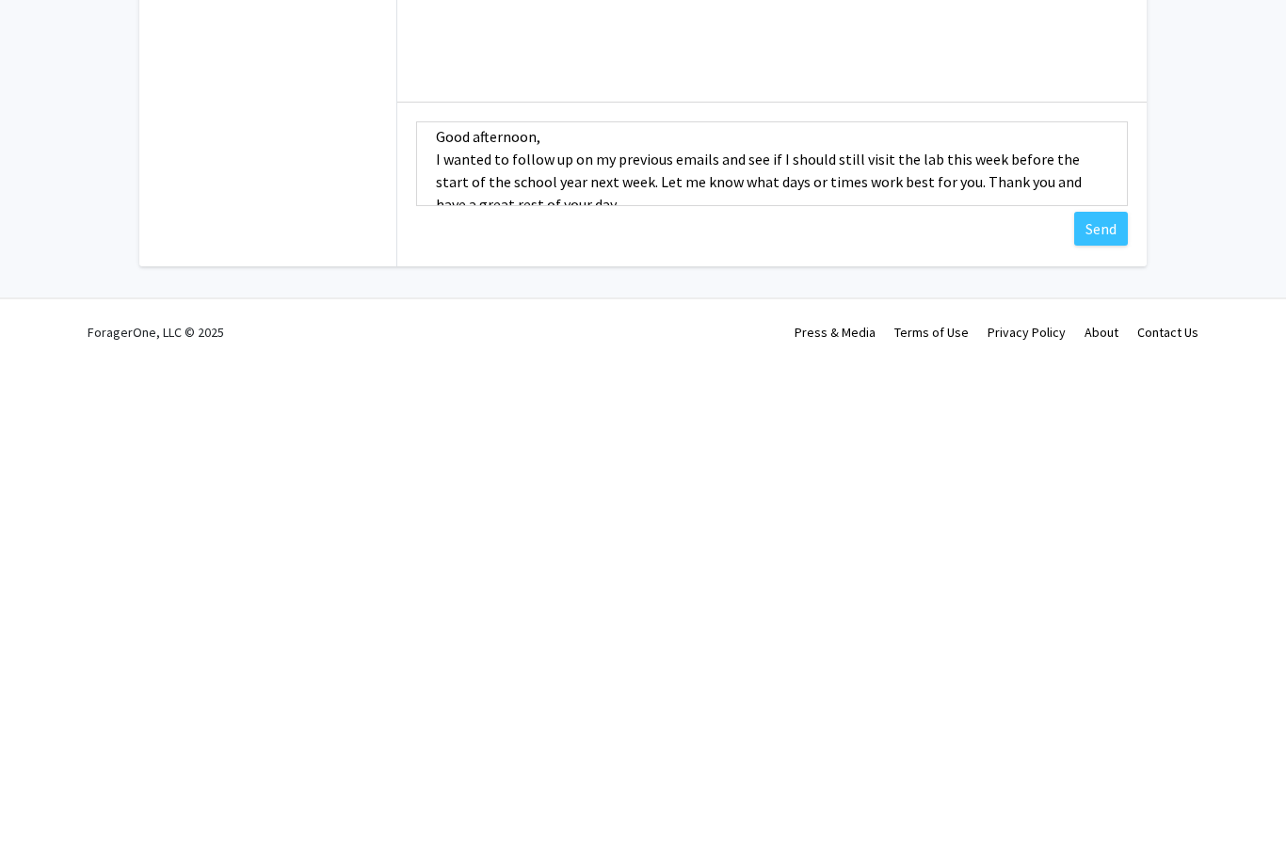
scroll to position [22, 0]
click at [593, 615] on textarea "Good afternoon, I wanted to follow up on my previous emails and see if I should…" at bounding box center [772, 657] width 712 height 85
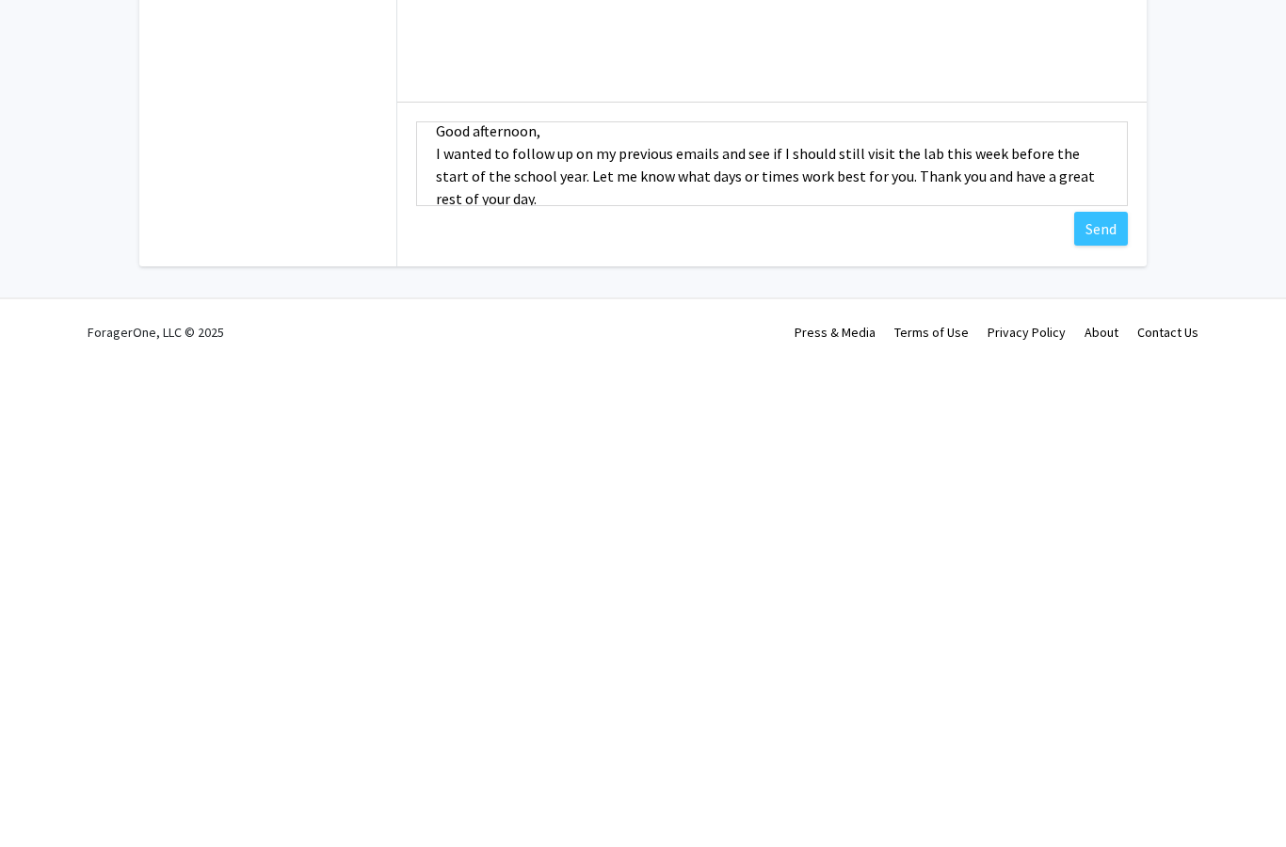
type textarea "Good afternoon, I wanted to follow up on my previous emails and see if I should…"
click at [1101, 705] on button "Send" at bounding box center [1101, 722] width 54 height 34
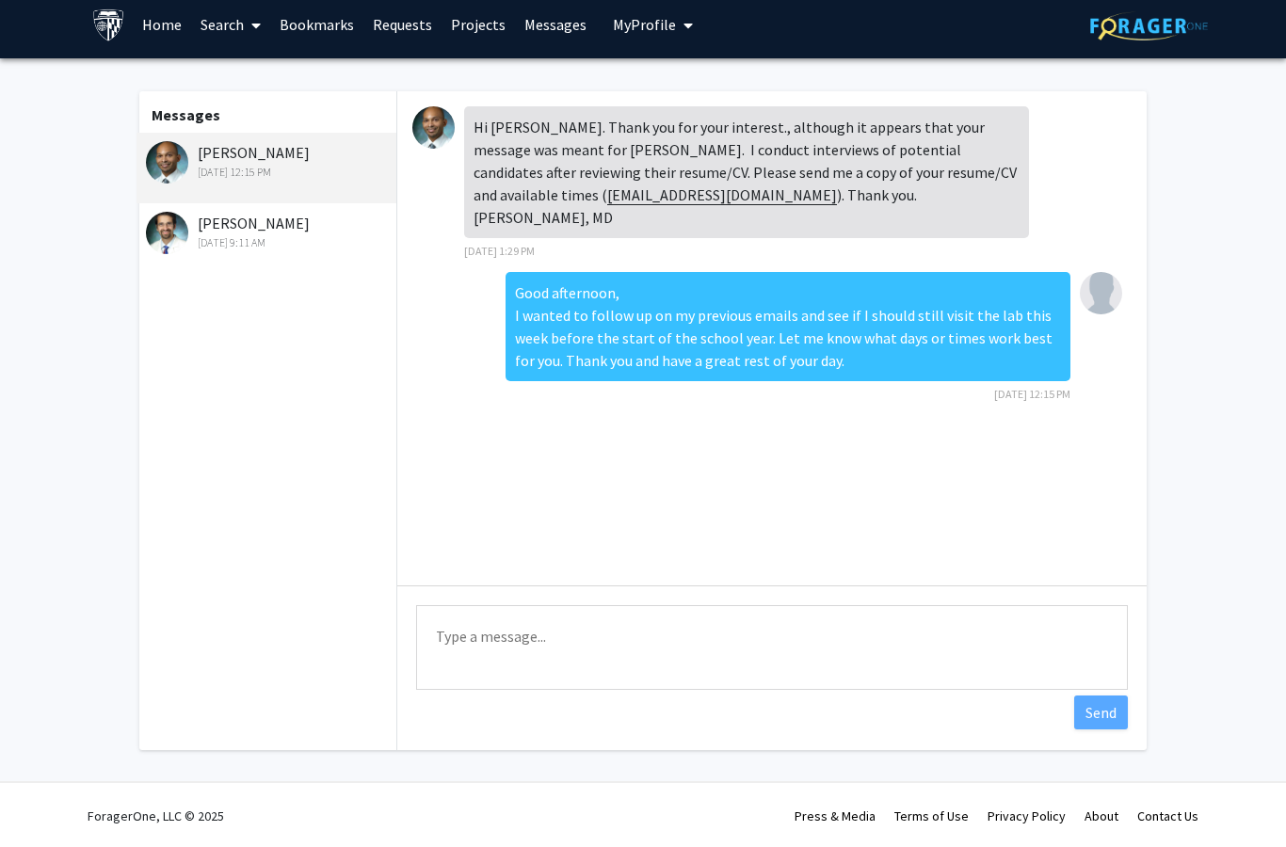
scroll to position [0, 0]
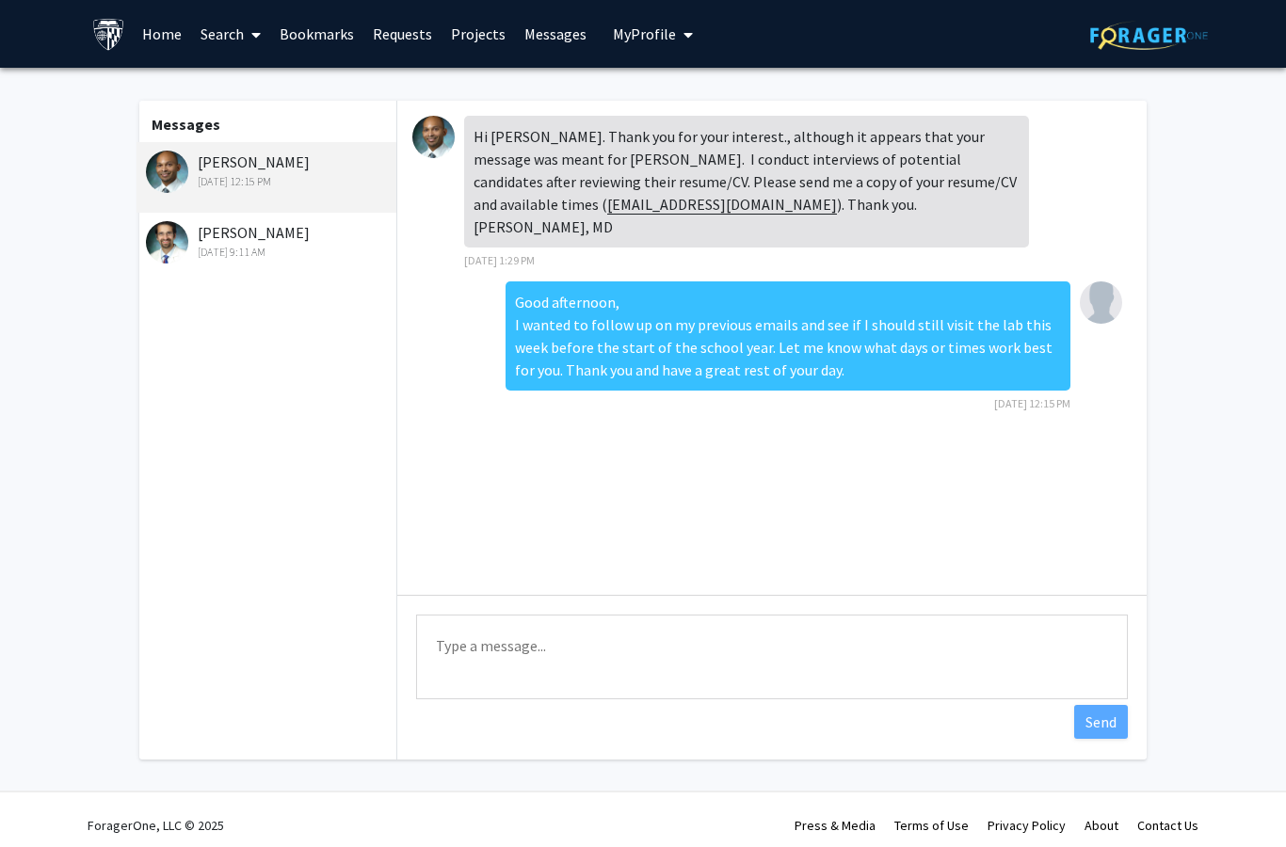
click at [676, 33] on span "My profile dropdown to access profile and logout" at bounding box center [684, 35] width 17 height 66
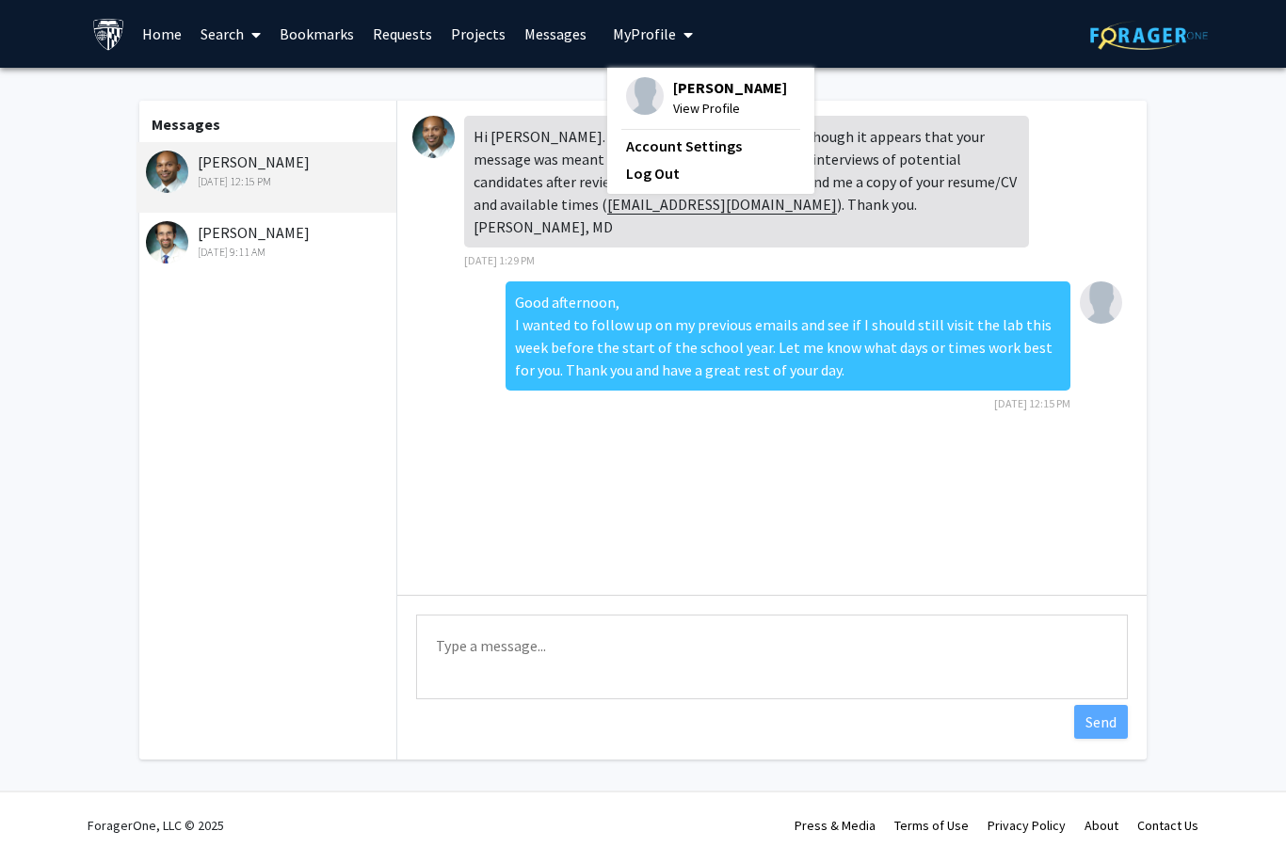
click at [651, 178] on link "Log Out" at bounding box center [710, 173] width 169 height 23
